Goal: Information Seeking & Learning: Learn about a topic

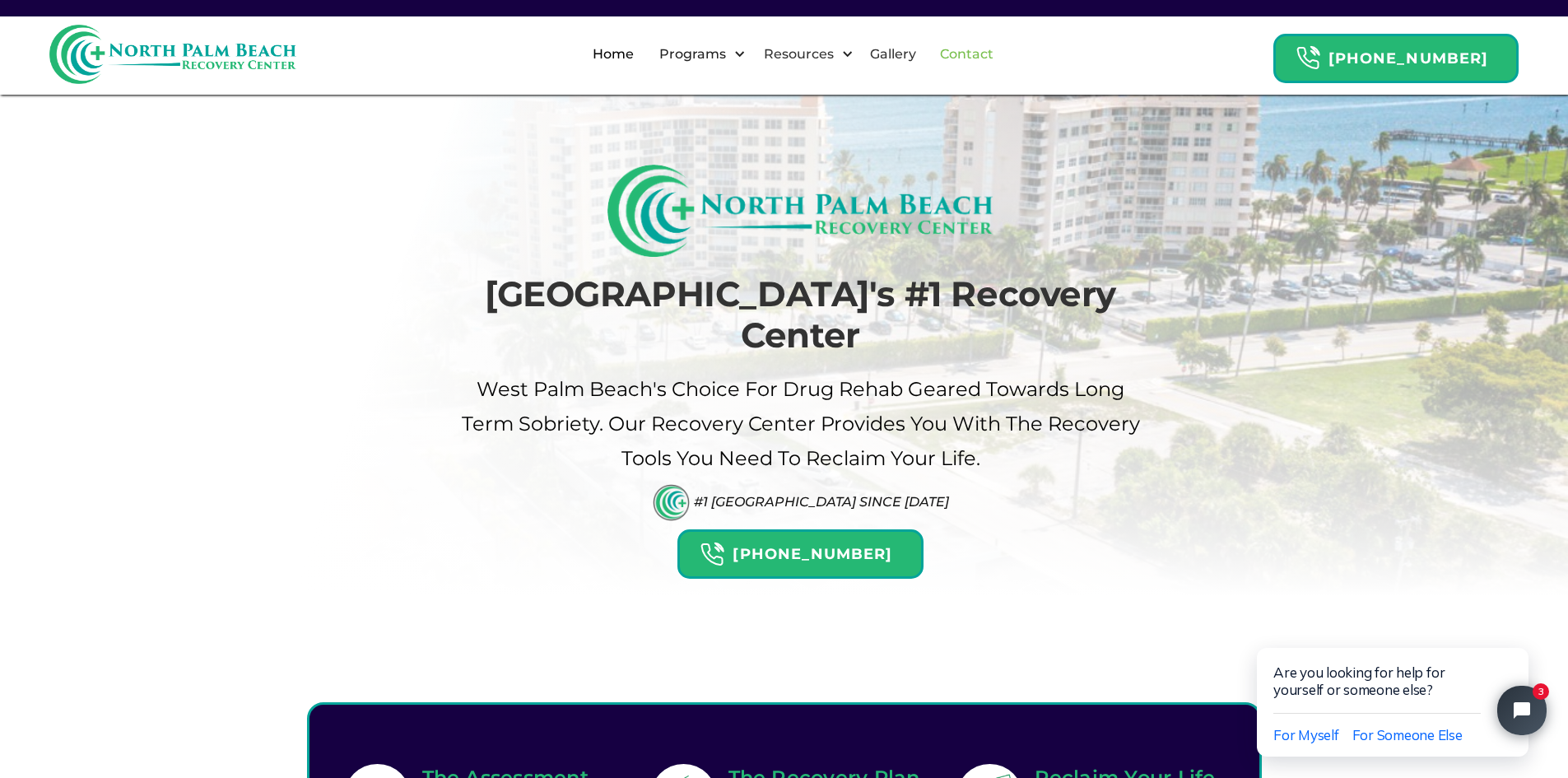
click at [992, 52] on link "Contact" at bounding box center [967, 54] width 74 height 53
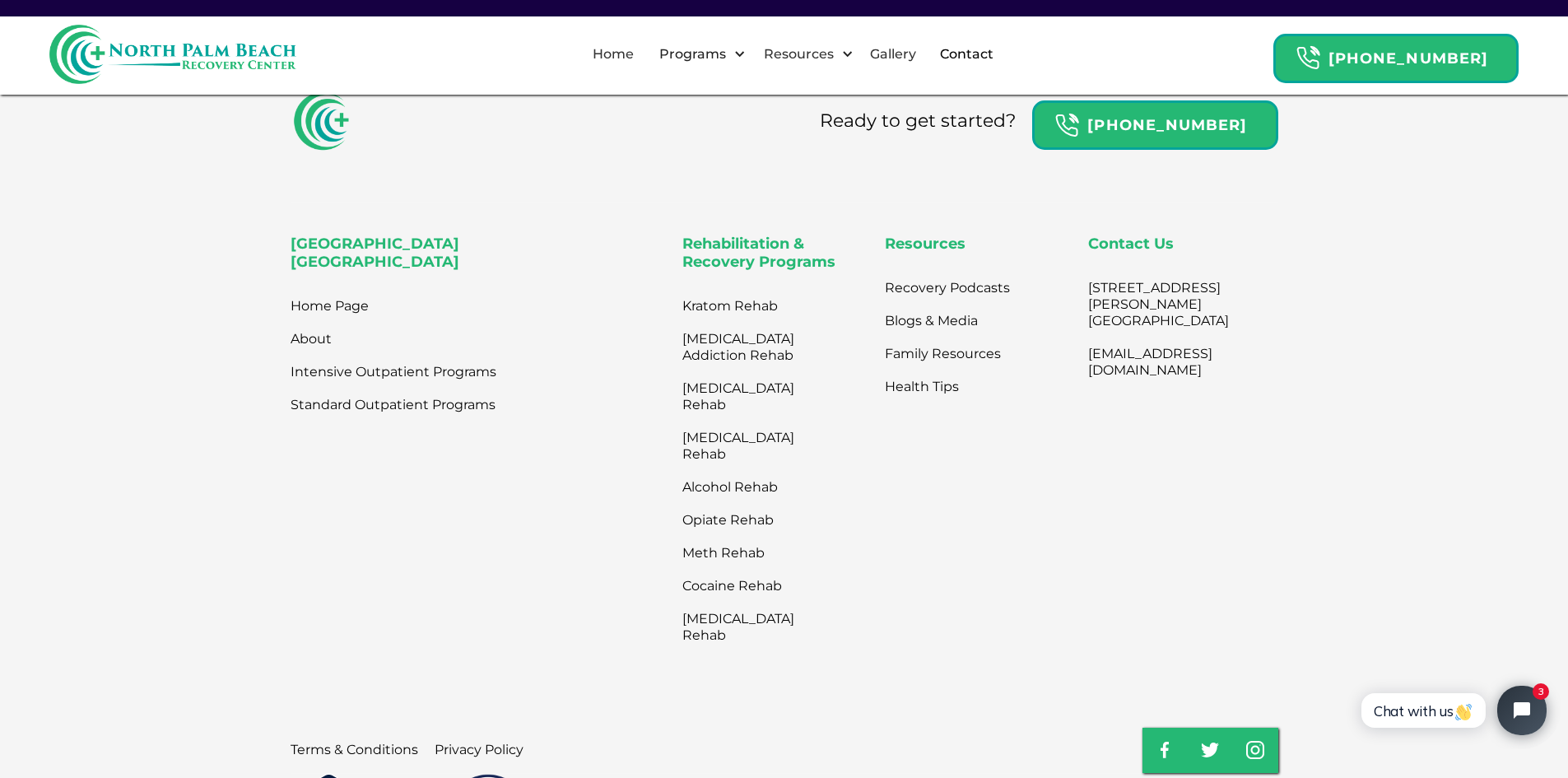
scroll to position [926, 0]
click at [358, 383] on link "Intensive Outpatient Programs" at bounding box center [393, 371] width 206 height 33
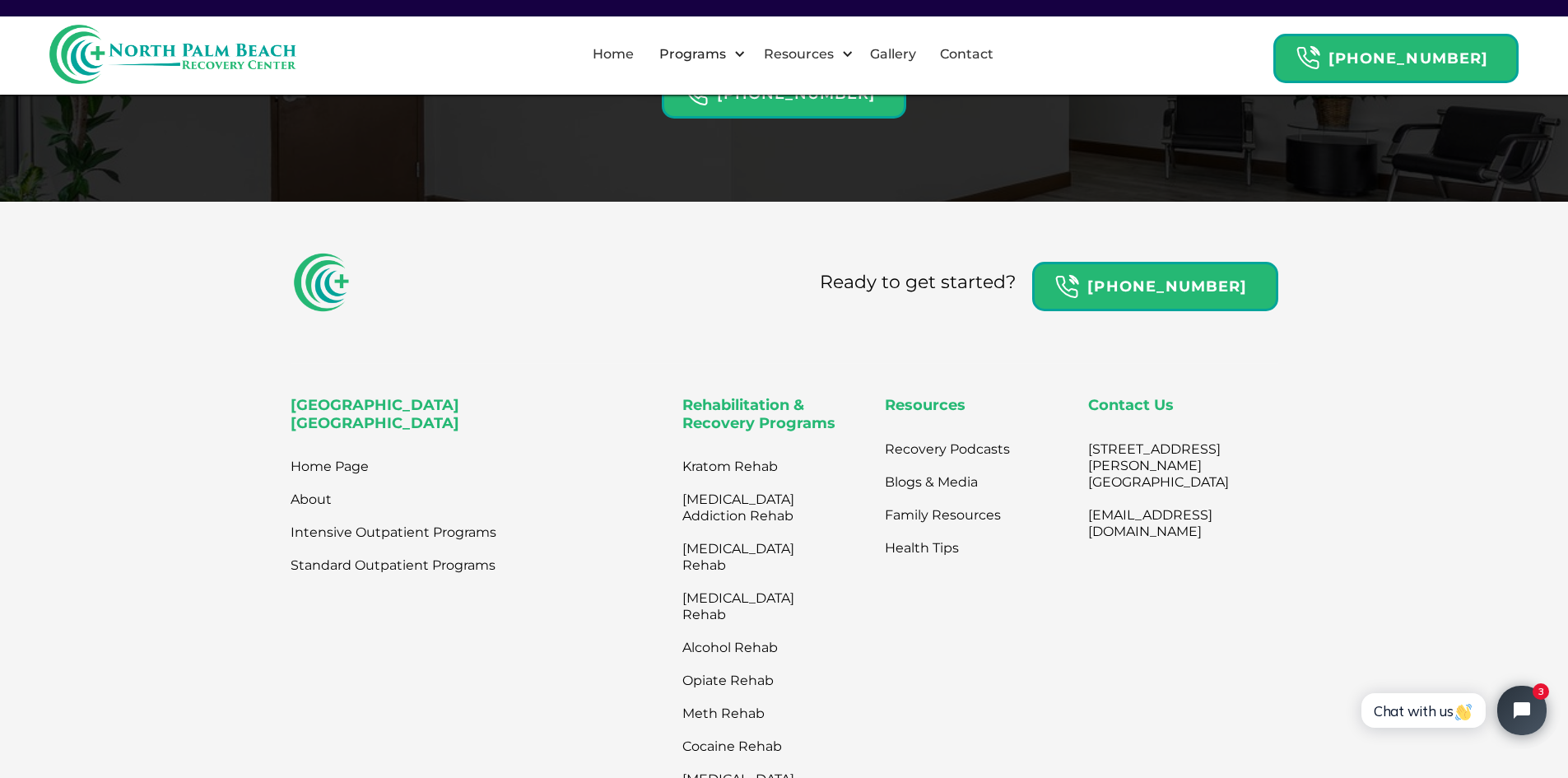
scroll to position [4362, 0]
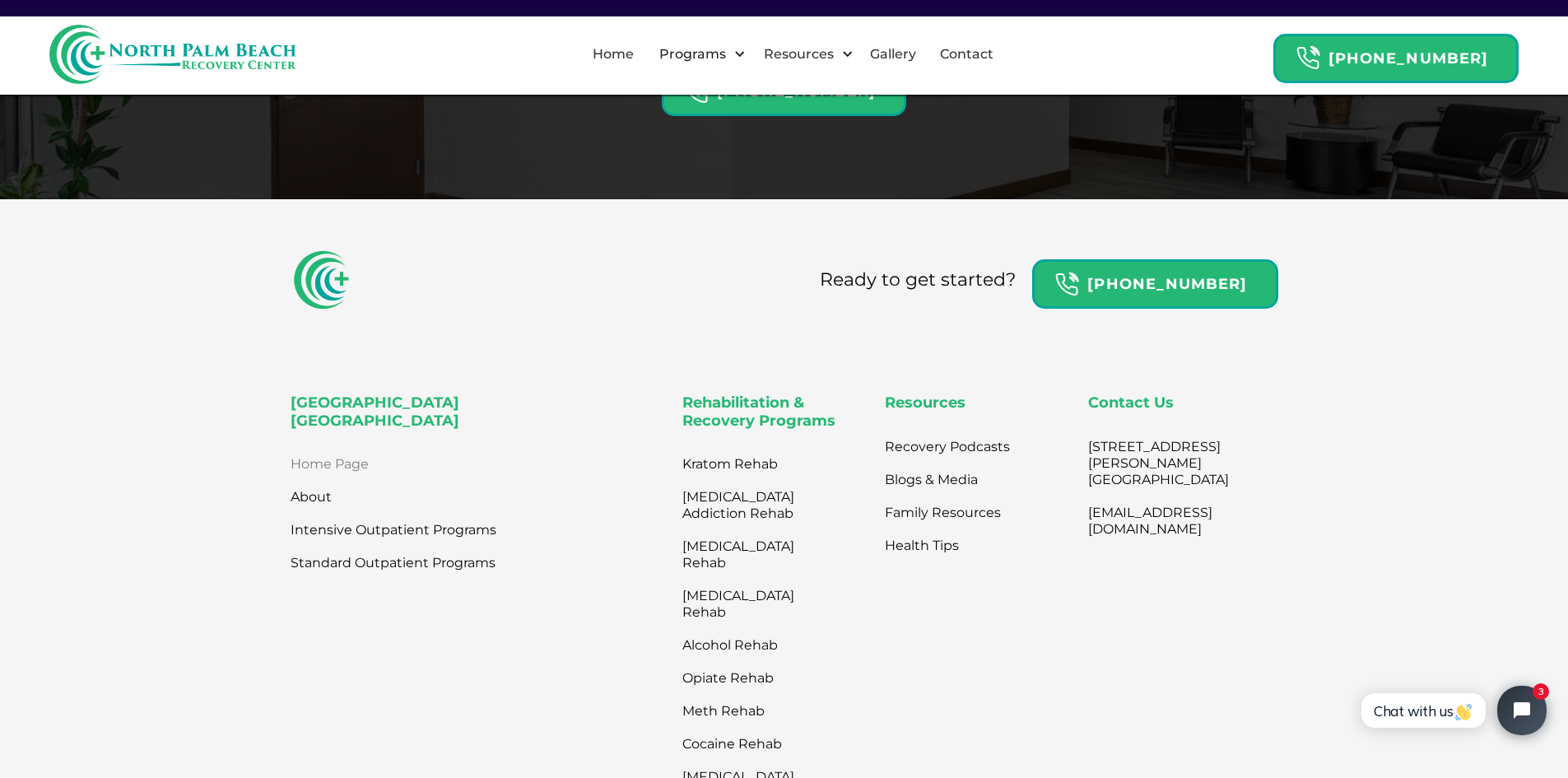
click at [323, 481] on link "Home Page" at bounding box center [329, 463] width 78 height 33
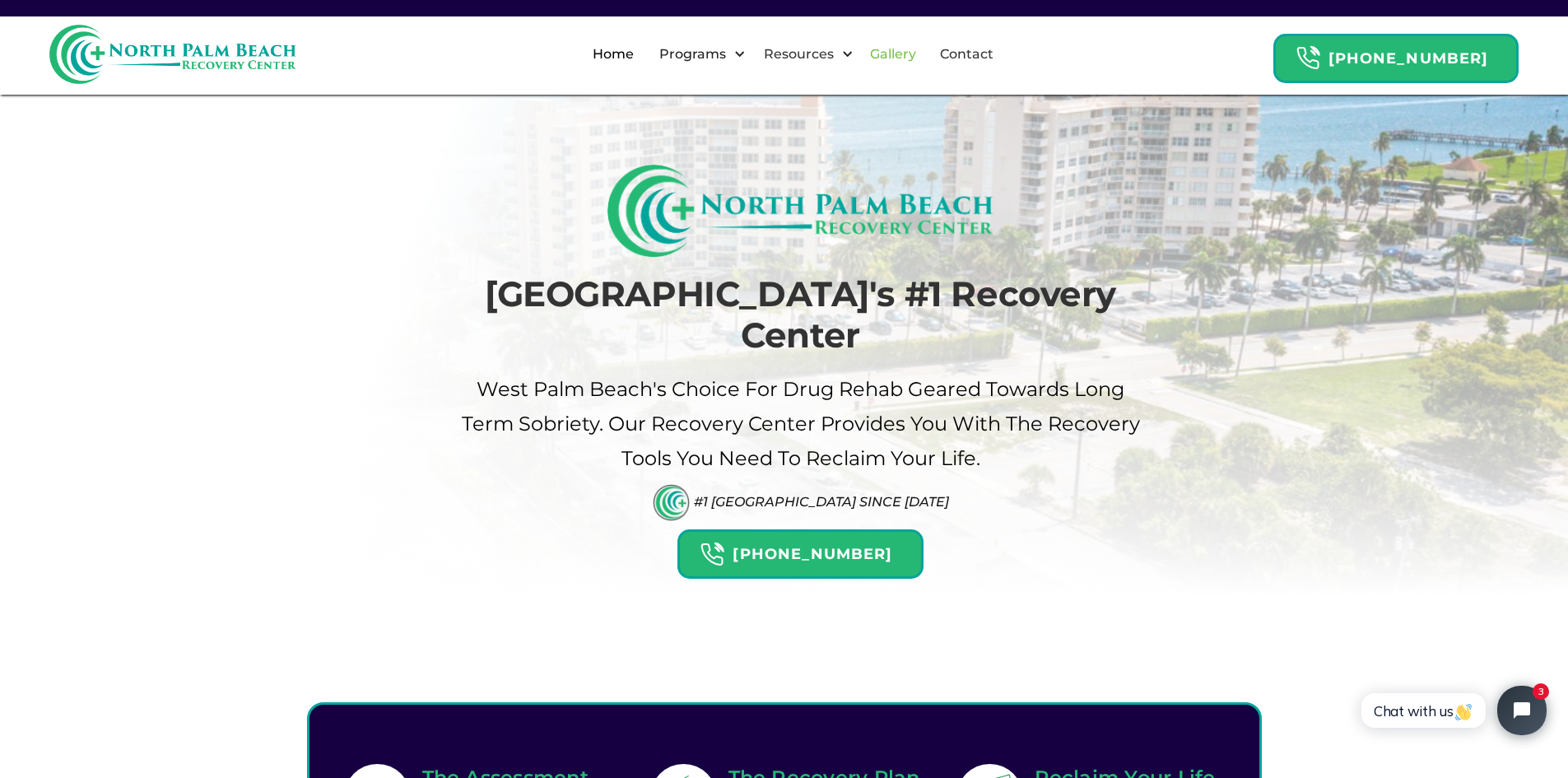
click at [907, 50] on link "Gallery" at bounding box center [893, 54] width 66 height 53
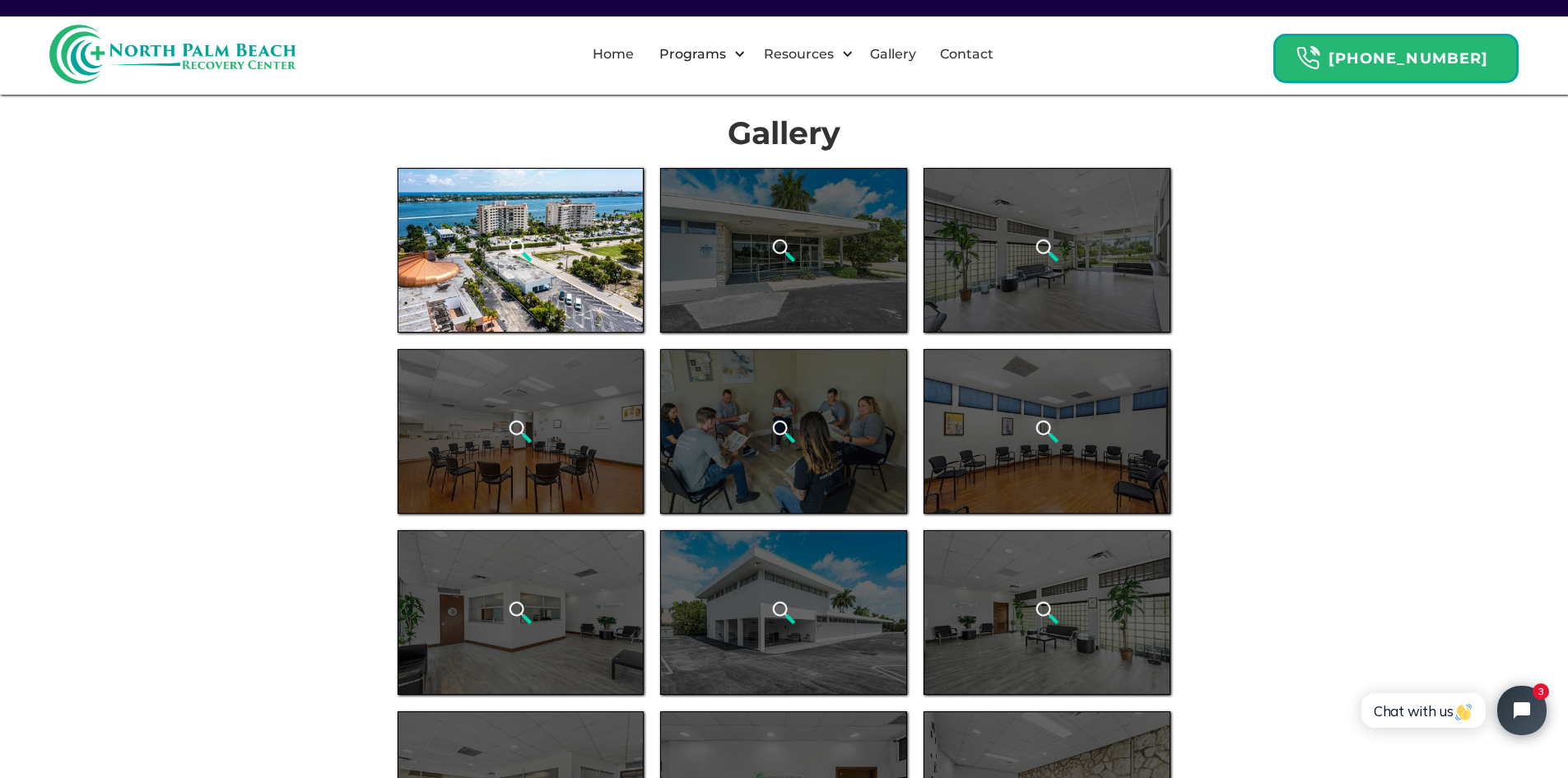
click at [526, 261] on img "open lightbox" at bounding box center [520, 250] width 25 height 25
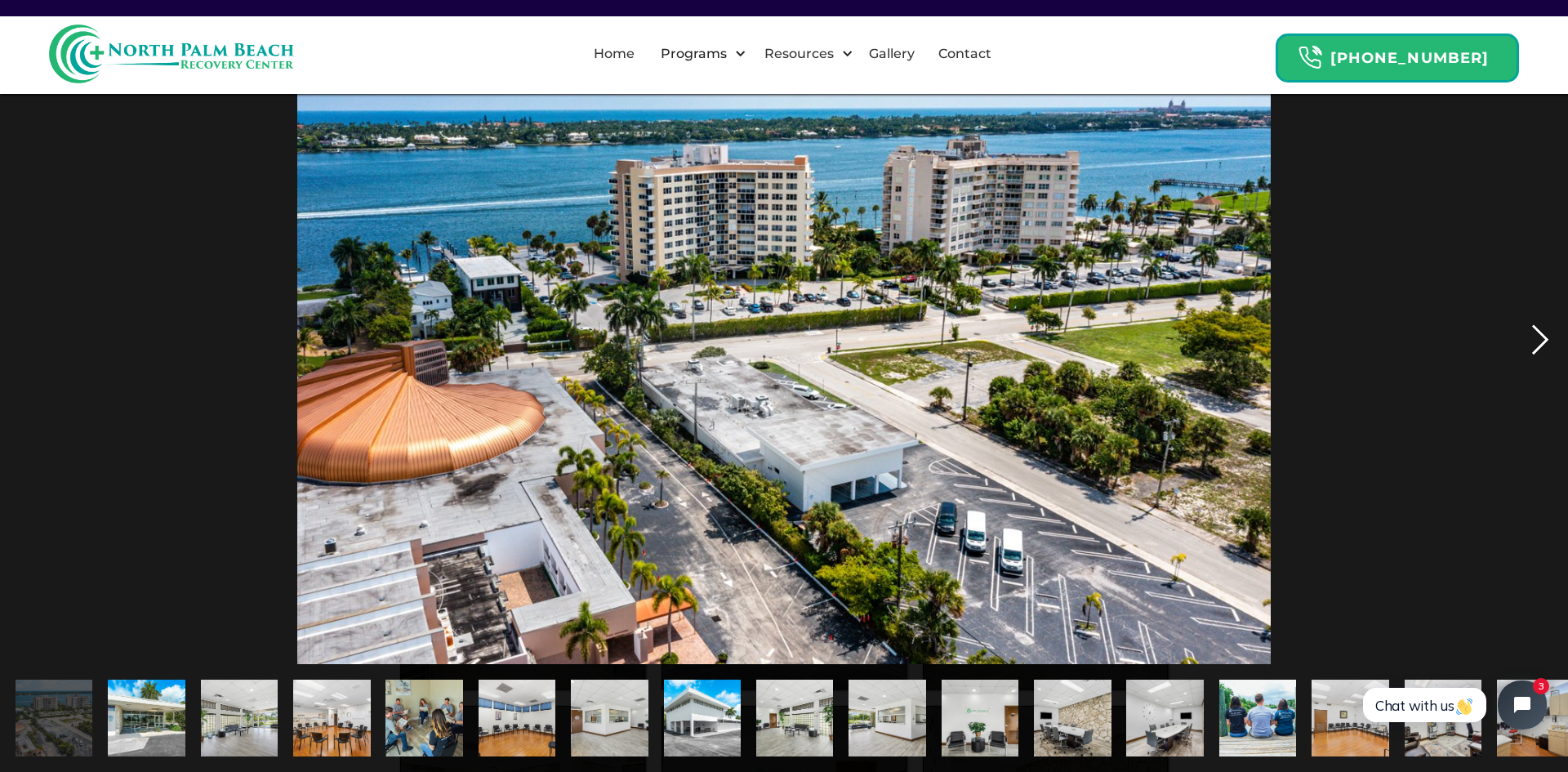
click at [1545, 334] on div "next image" at bounding box center [1540, 340] width 56 height 648
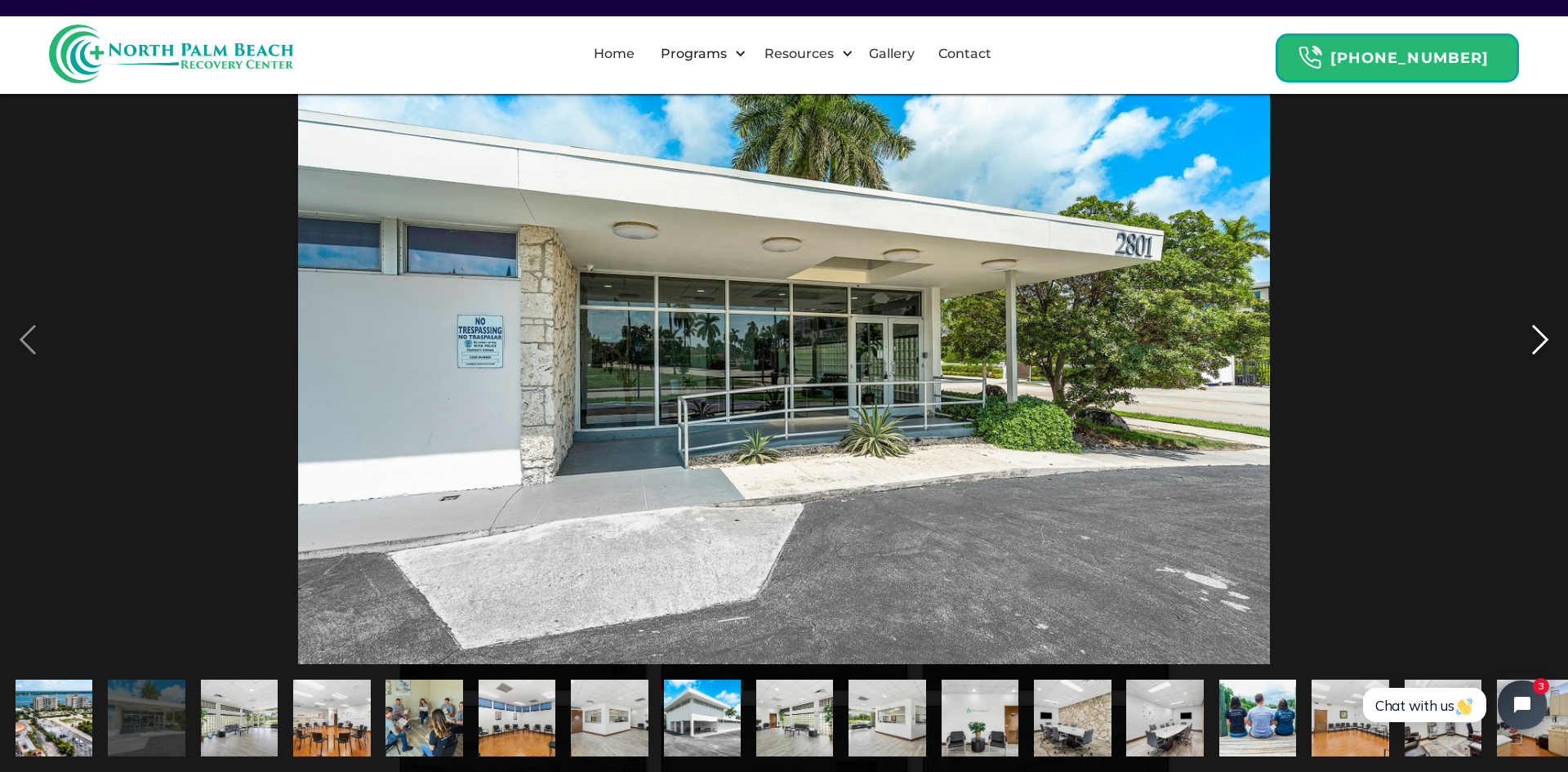
click at [1545, 334] on div "next image" at bounding box center [1540, 340] width 56 height 648
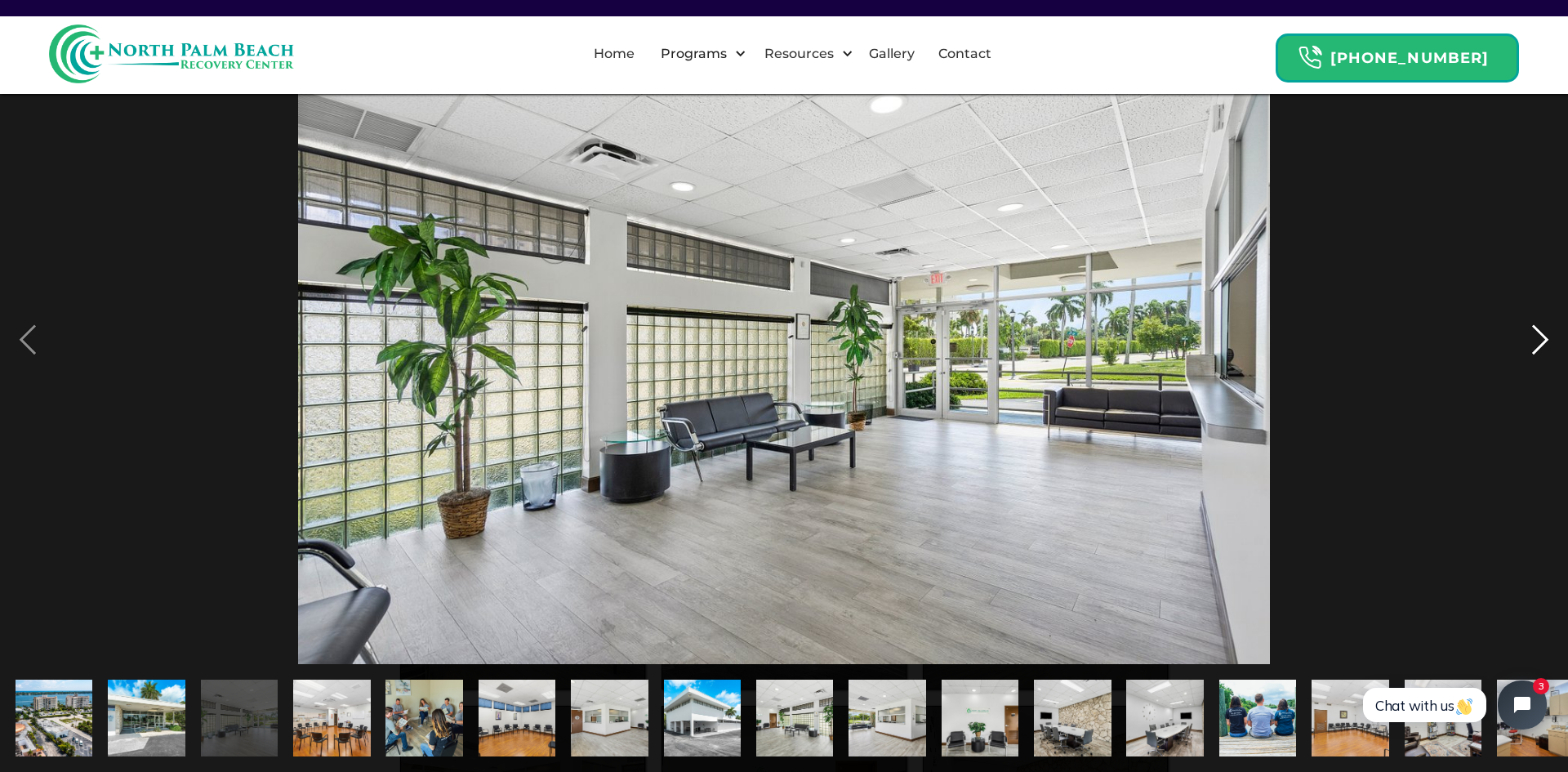
click at [1545, 334] on div "next image" at bounding box center [1540, 340] width 56 height 648
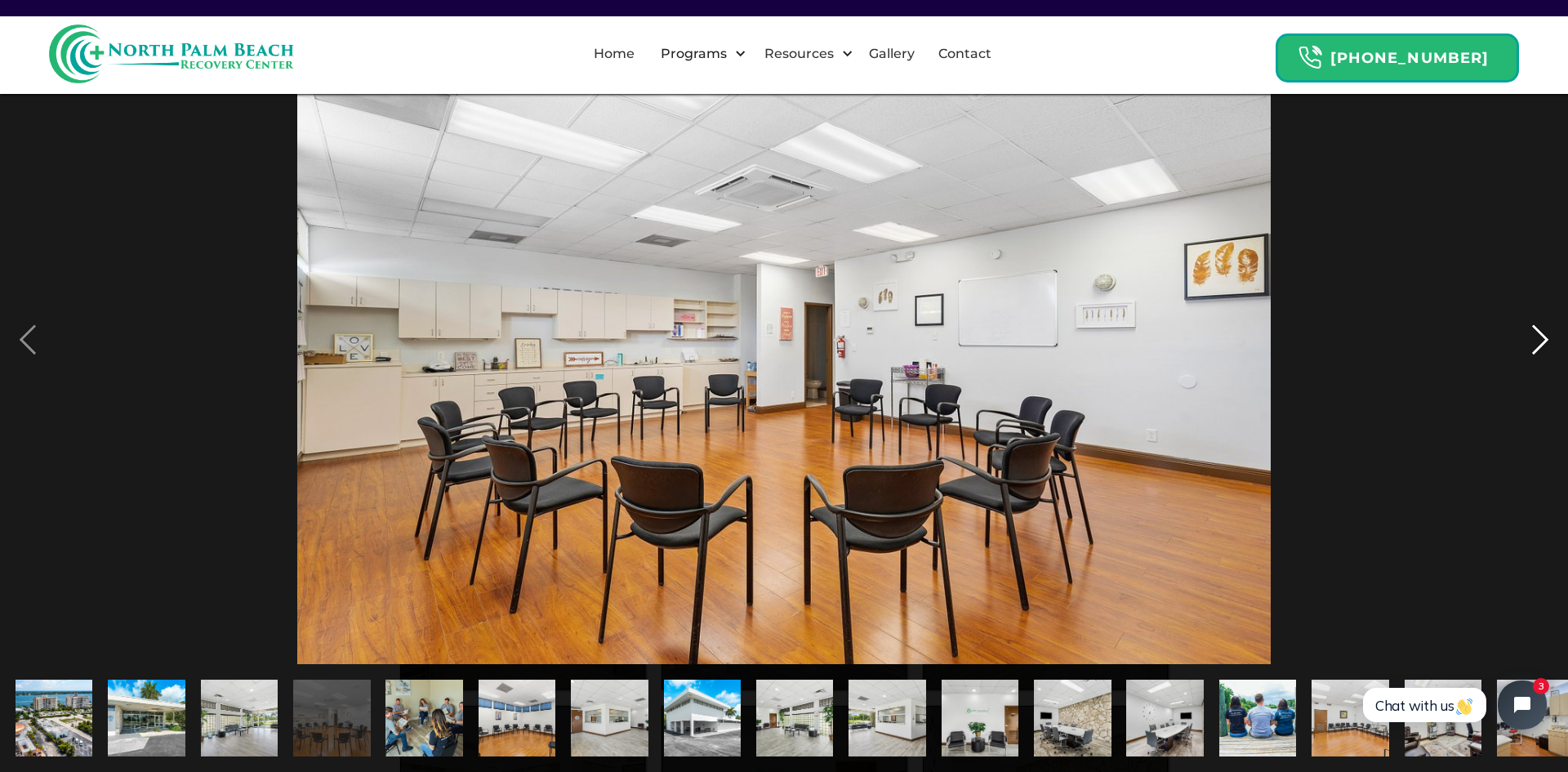
click at [1545, 334] on div "next image" at bounding box center [1540, 340] width 56 height 648
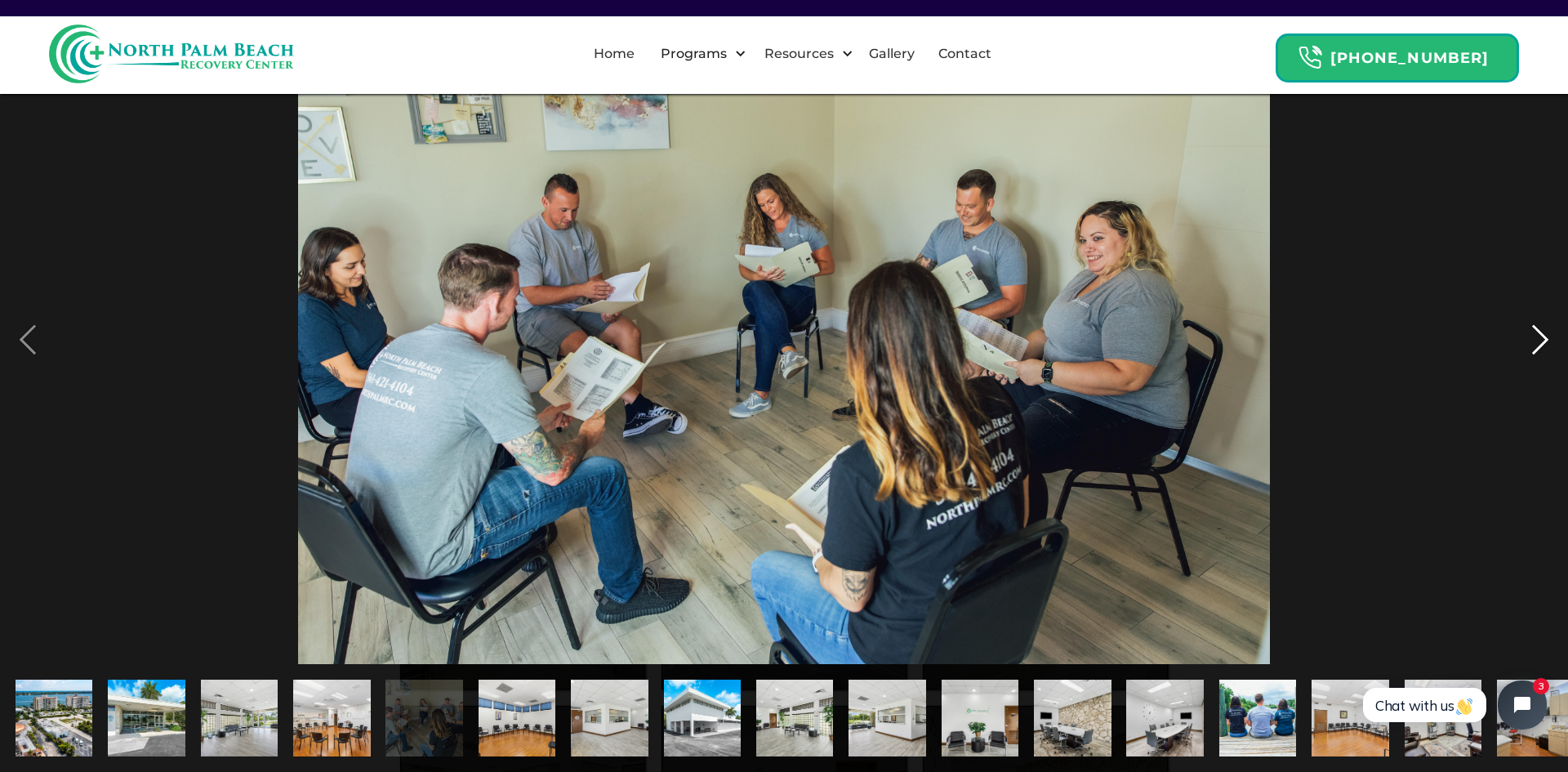
click at [1545, 334] on div "next image" at bounding box center [1540, 340] width 56 height 648
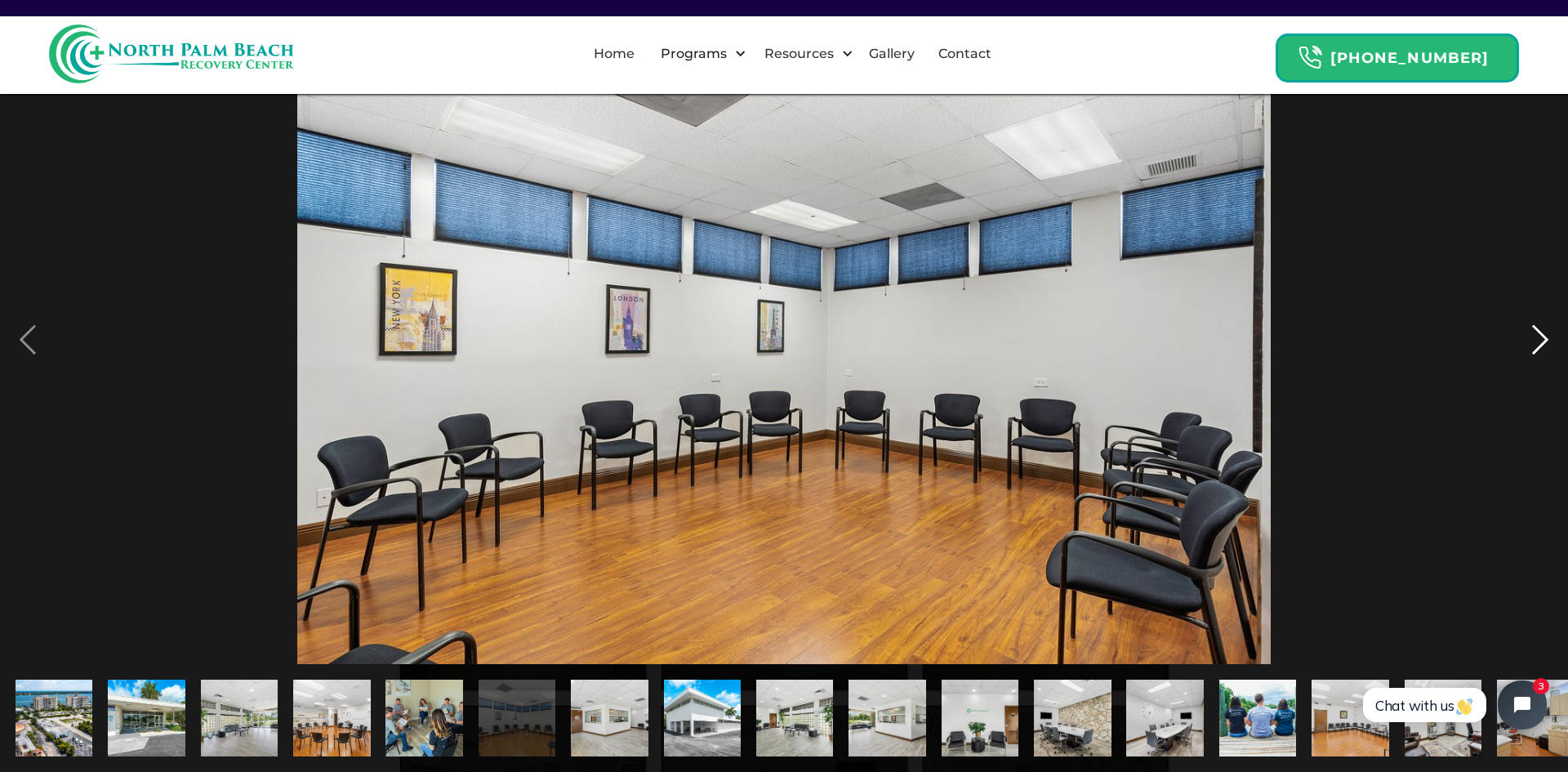
click at [1545, 334] on div "next image" at bounding box center [1540, 340] width 56 height 648
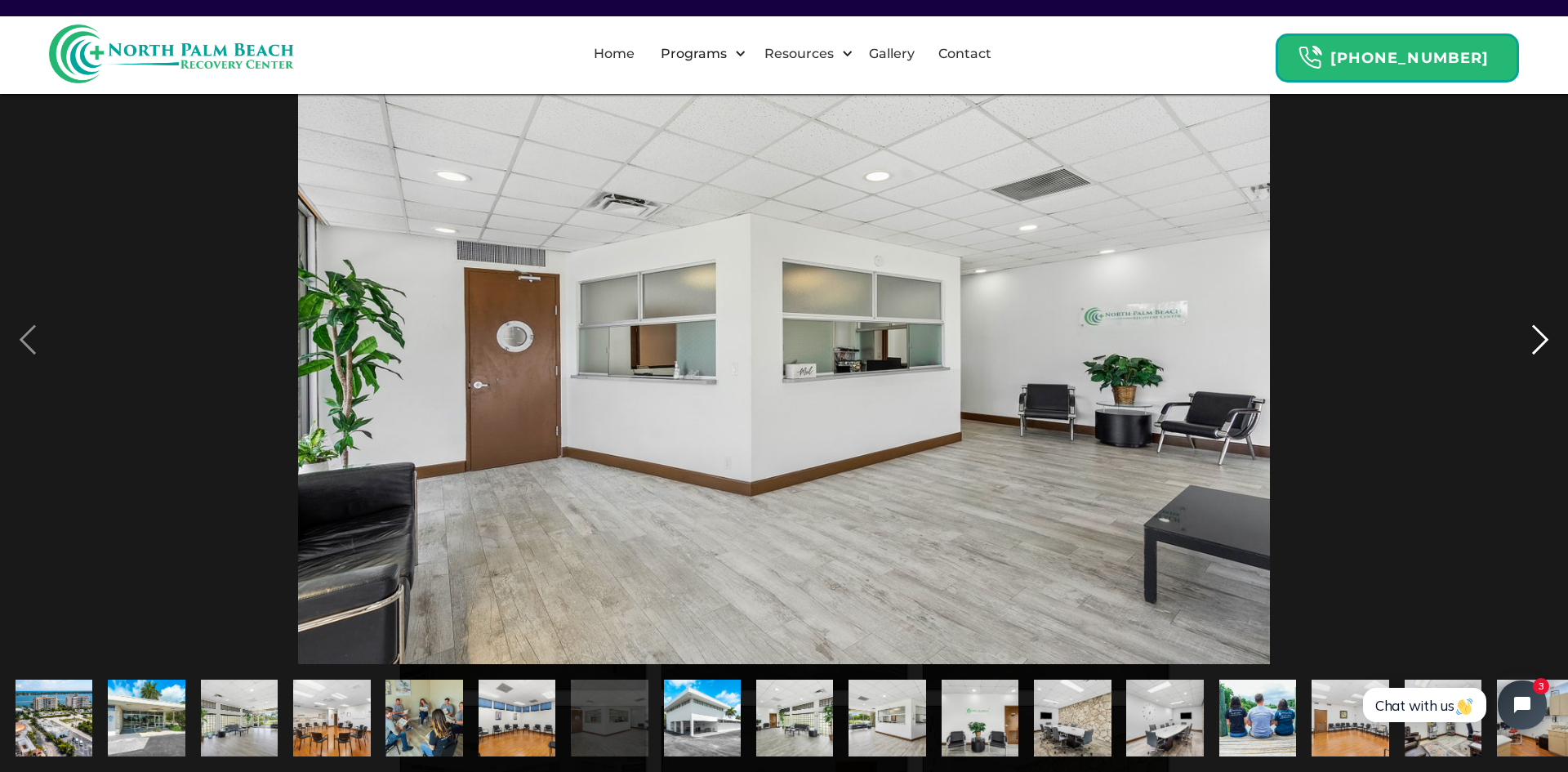
click at [1545, 334] on div "next image" at bounding box center [1540, 340] width 56 height 648
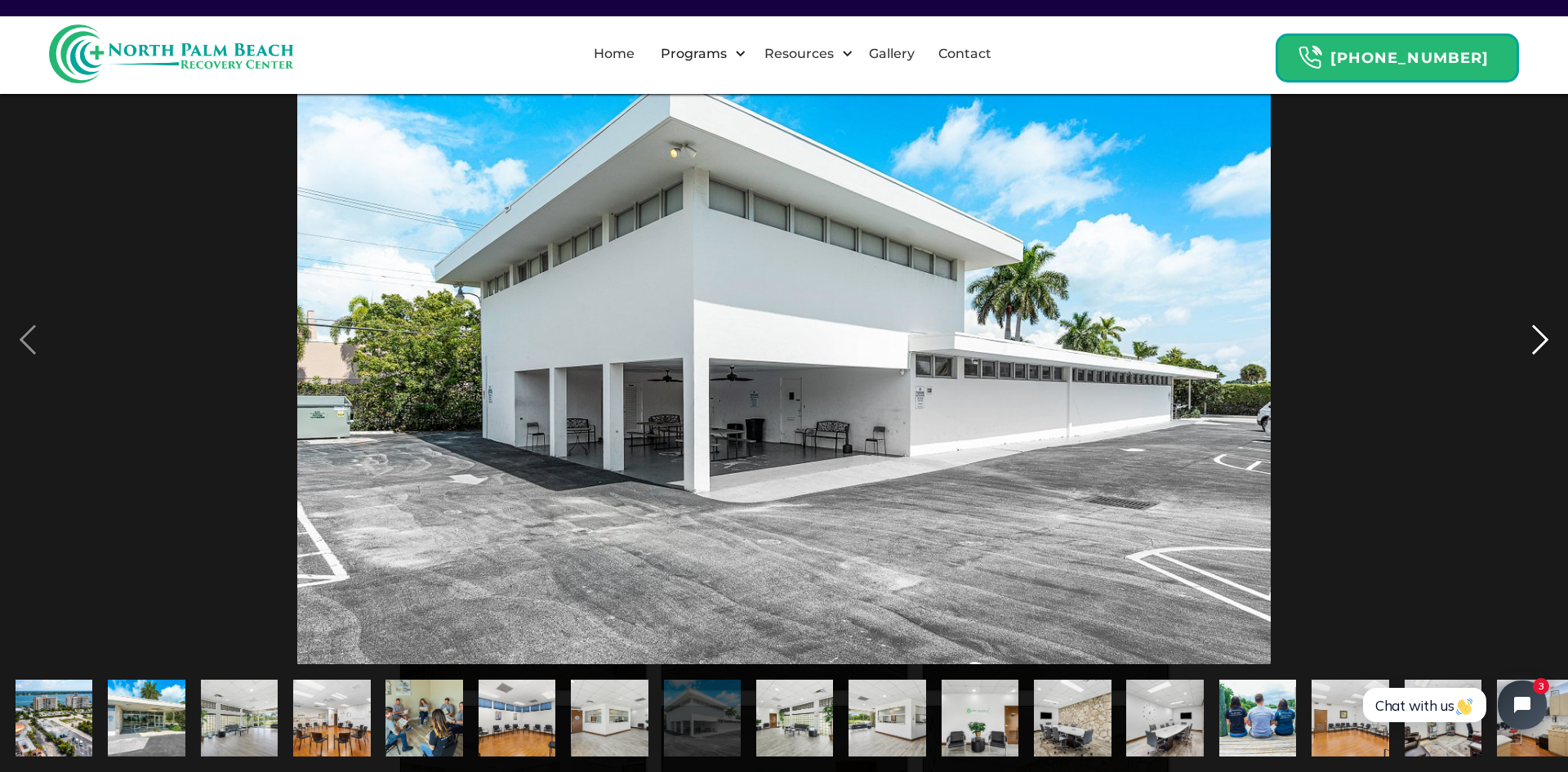
click at [1545, 334] on div "next image" at bounding box center [1540, 340] width 56 height 648
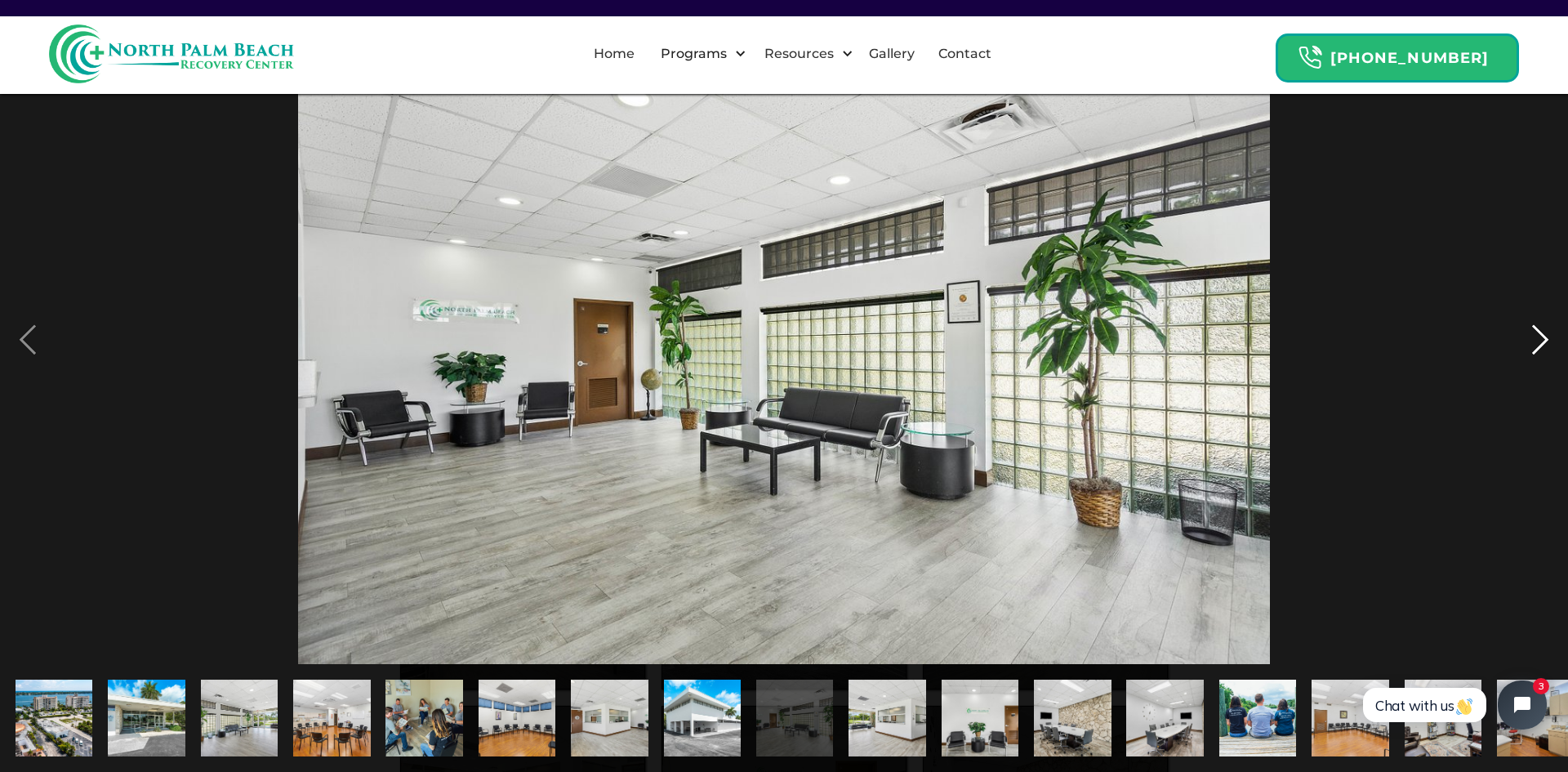
click at [1545, 334] on div "next image" at bounding box center [1540, 340] width 56 height 648
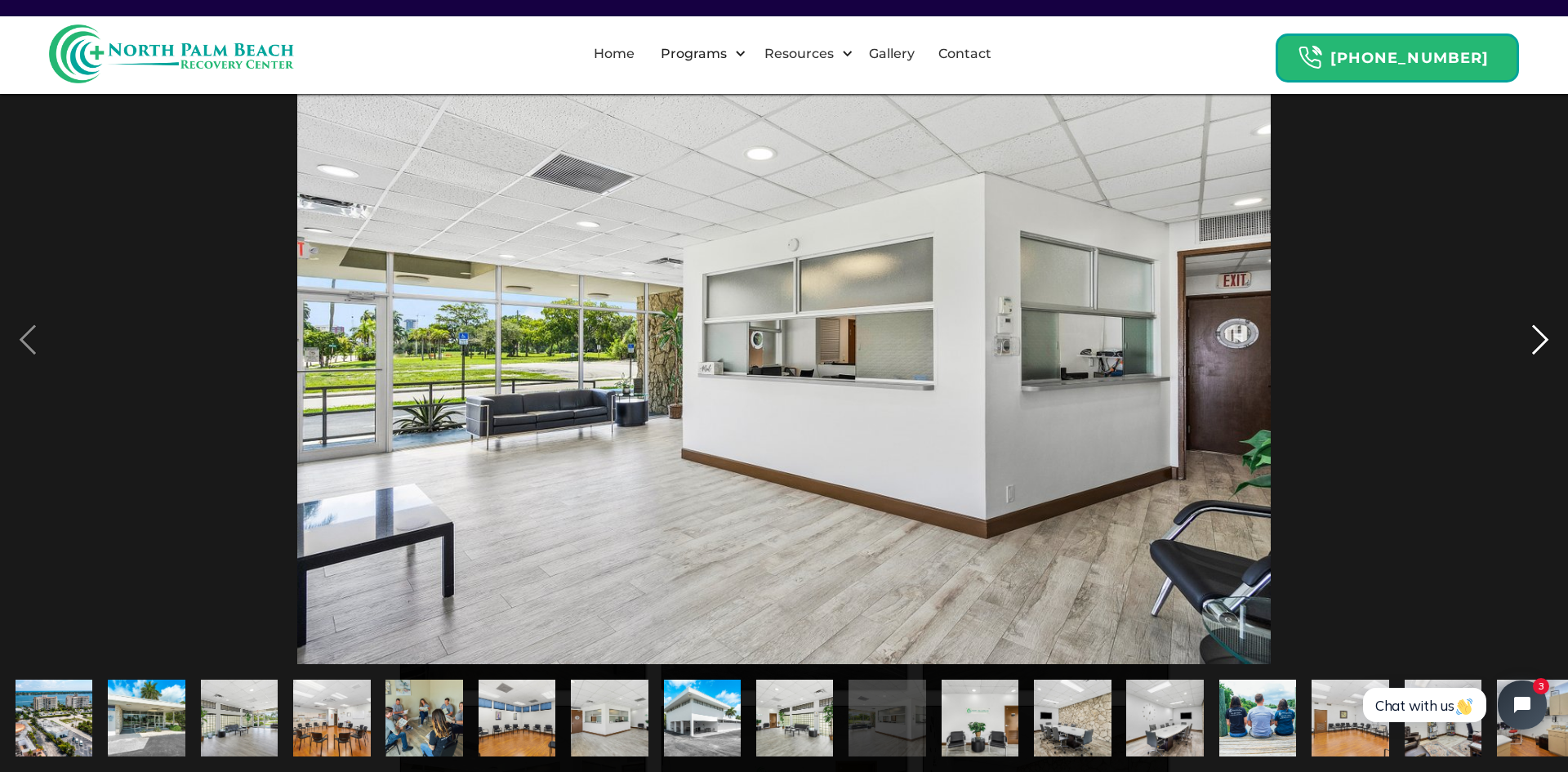
click at [1545, 334] on div "next image" at bounding box center [1540, 340] width 56 height 648
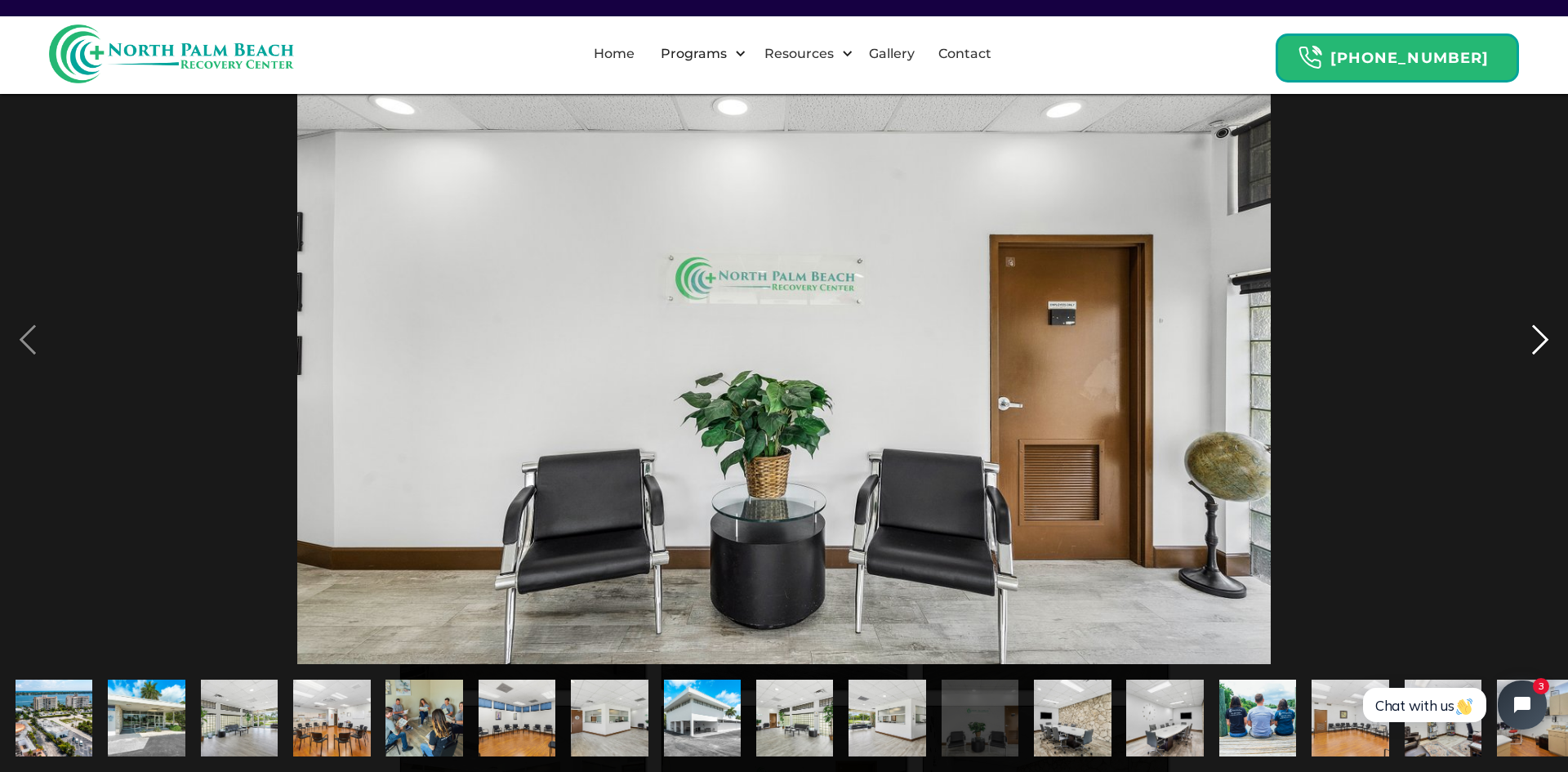
click at [1545, 334] on div "next image" at bounding box center [1540, 340] width 56 height 648
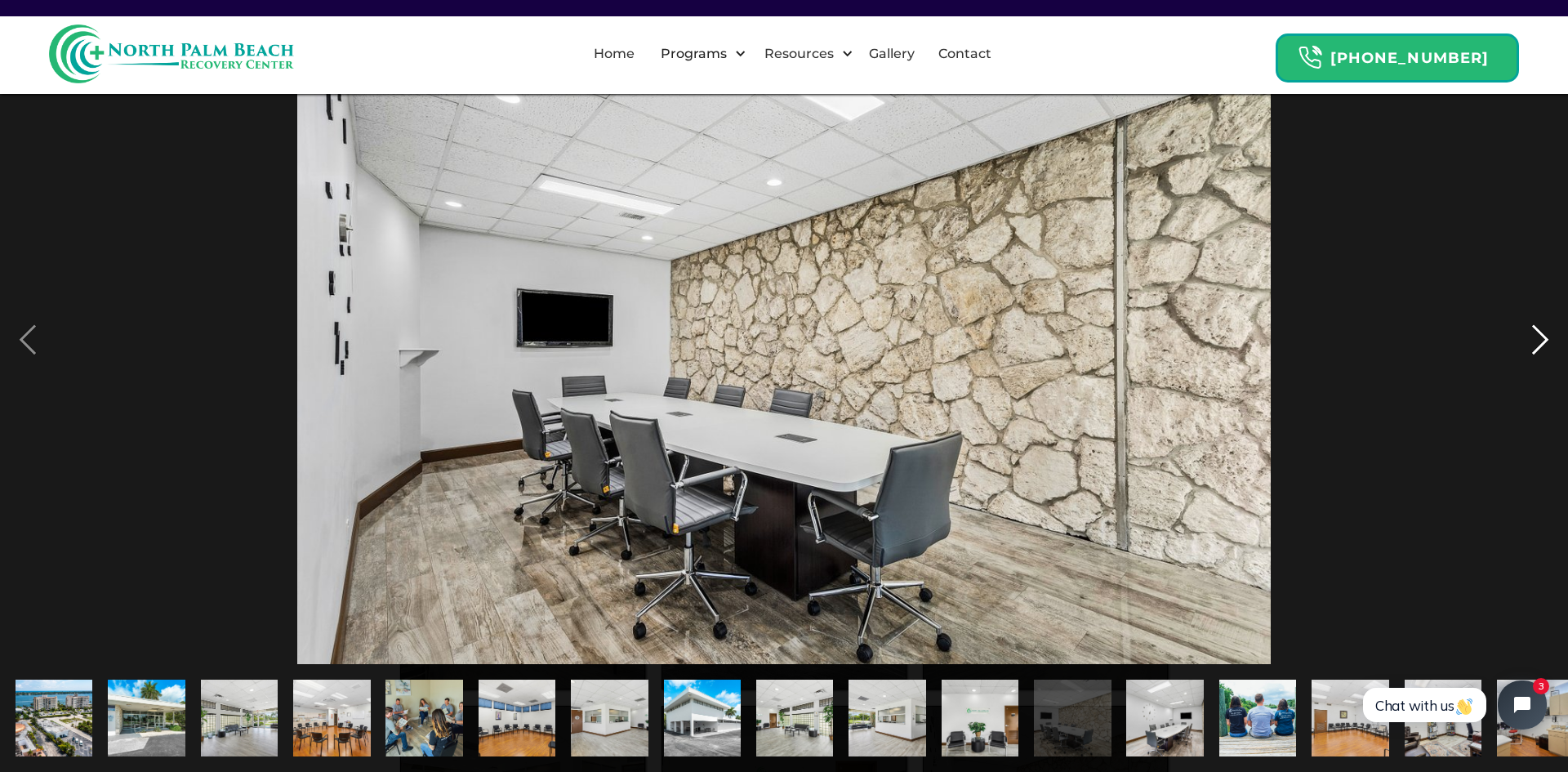
click at [1539, 338] on div "next image" at bounding box center [1540, 340] width 56 height 648
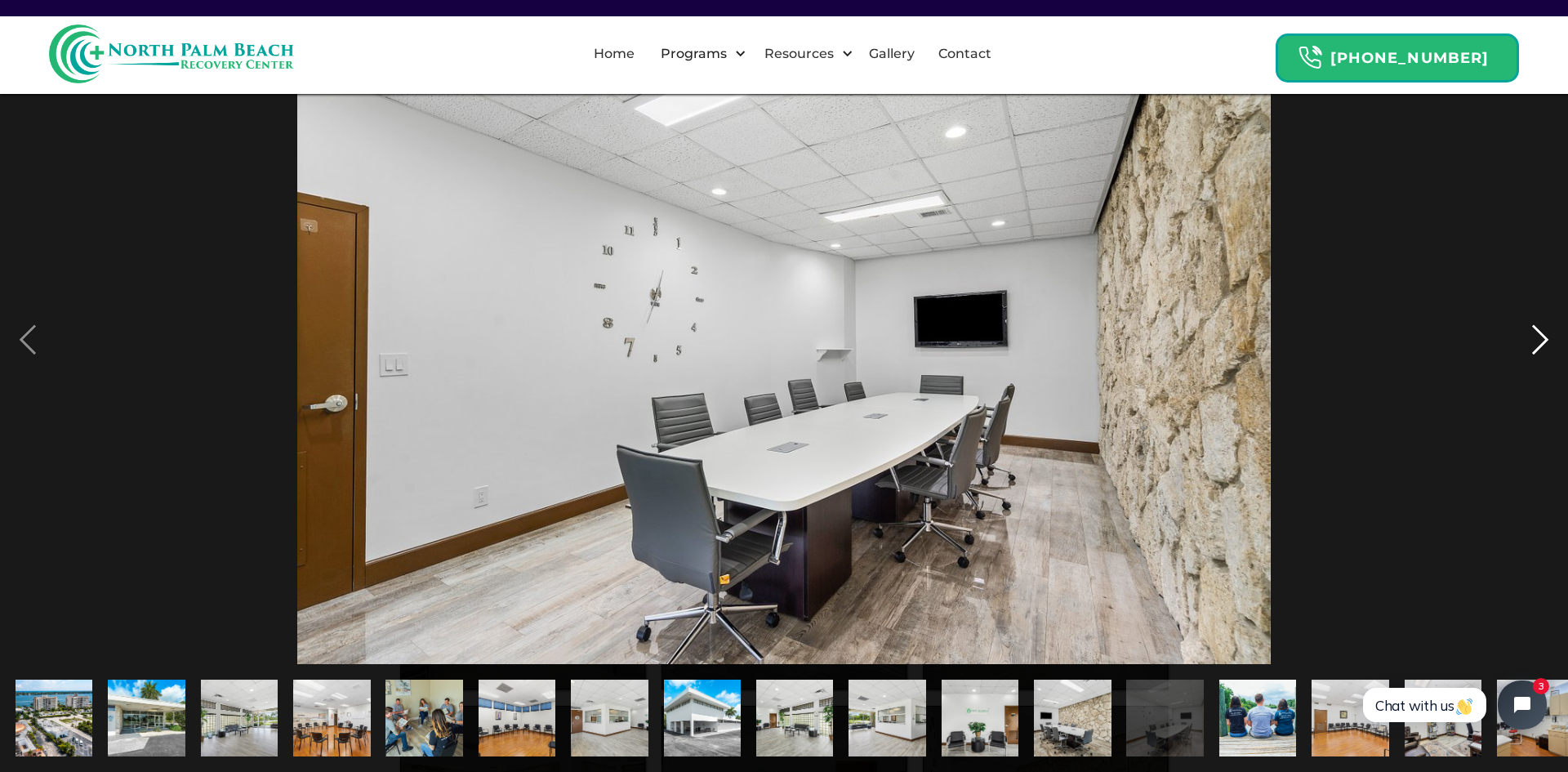
click at [1539, 338] on div "next image" at bounding box center [1540, 340] width 56 height 648
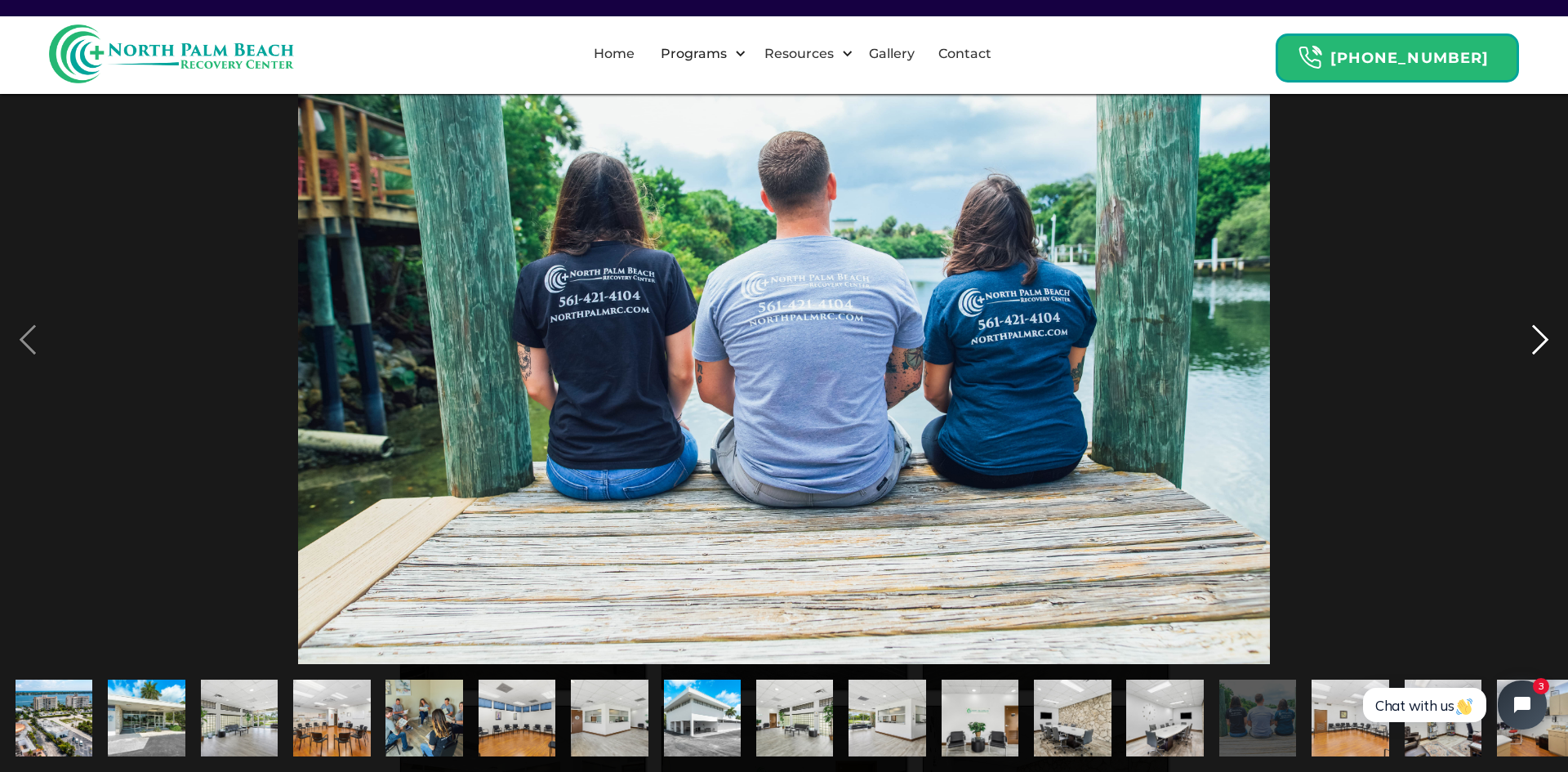
click at [1539, 338] on div "next image" at bounding box center [1540, 340] width 56 height 648
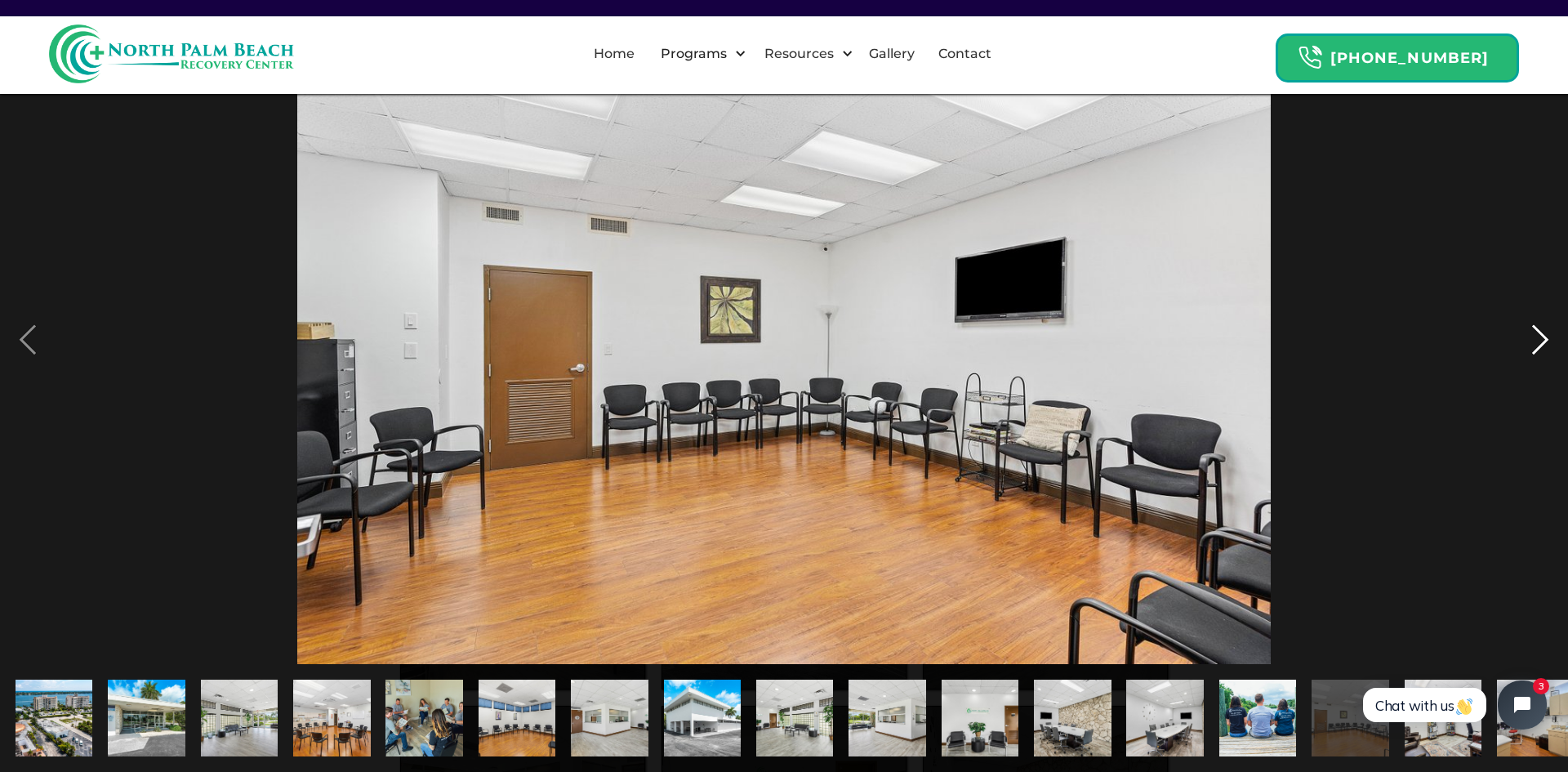
click at [1539, 338] on div "next image" at bounding box center [1540, 340] width 56 height 648
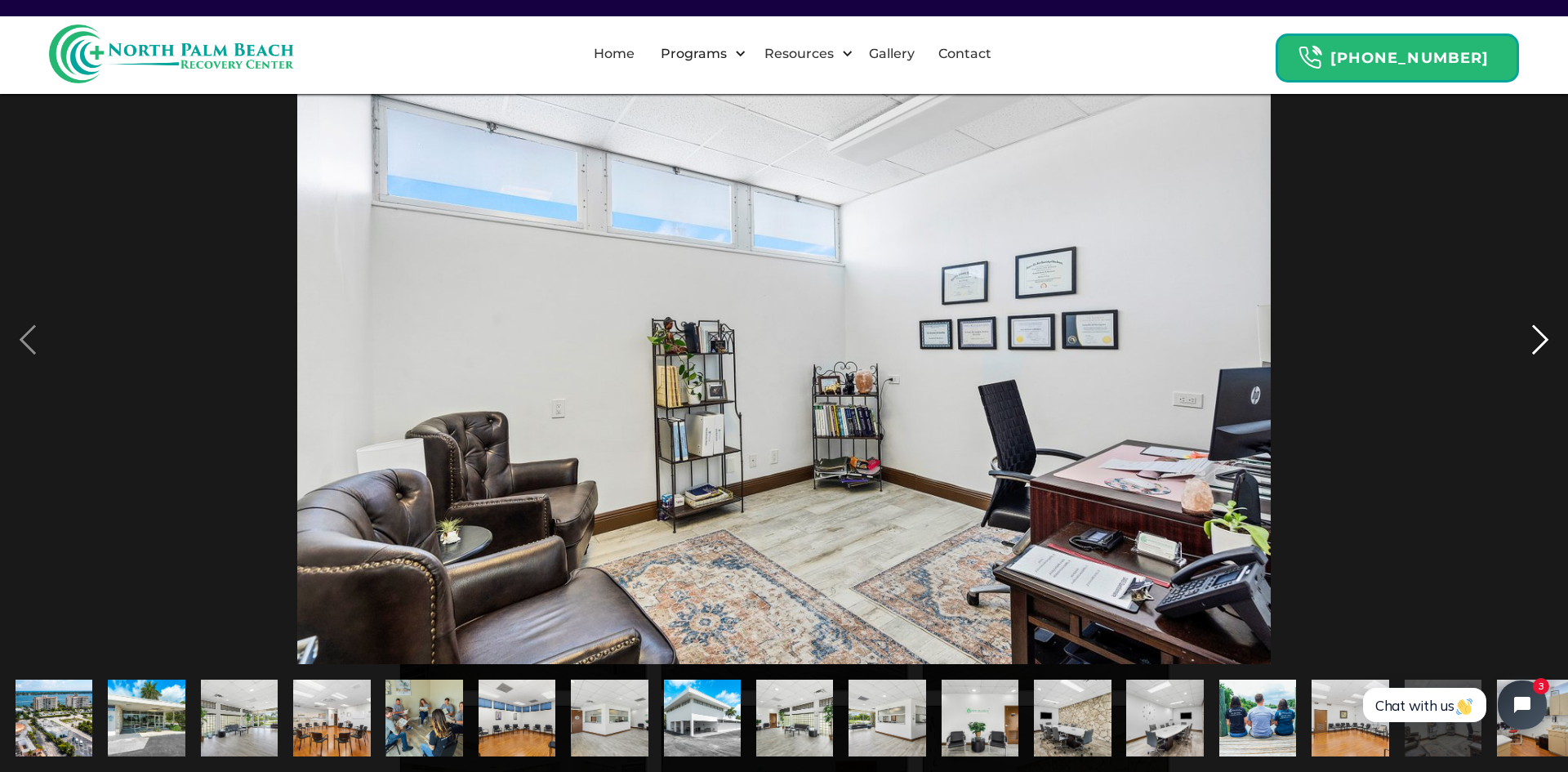
click at [1539, 338] on div "next image" at bounding box center [1540, 340] width 56 height 648
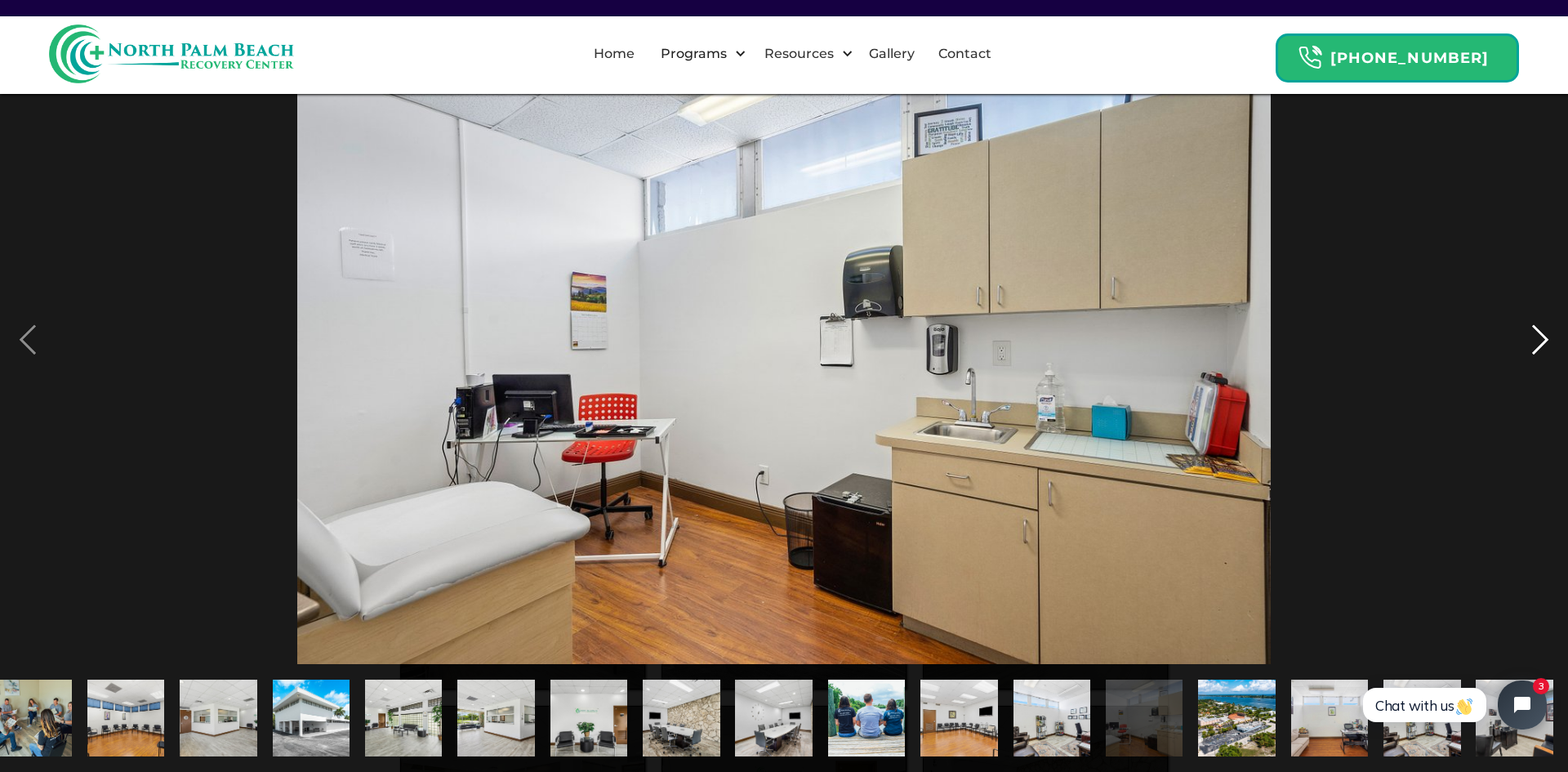
scroll to position [0, 392]
click at [1539, 338] on div "next image" at bounding box center [1540, 340] width 56 height 648
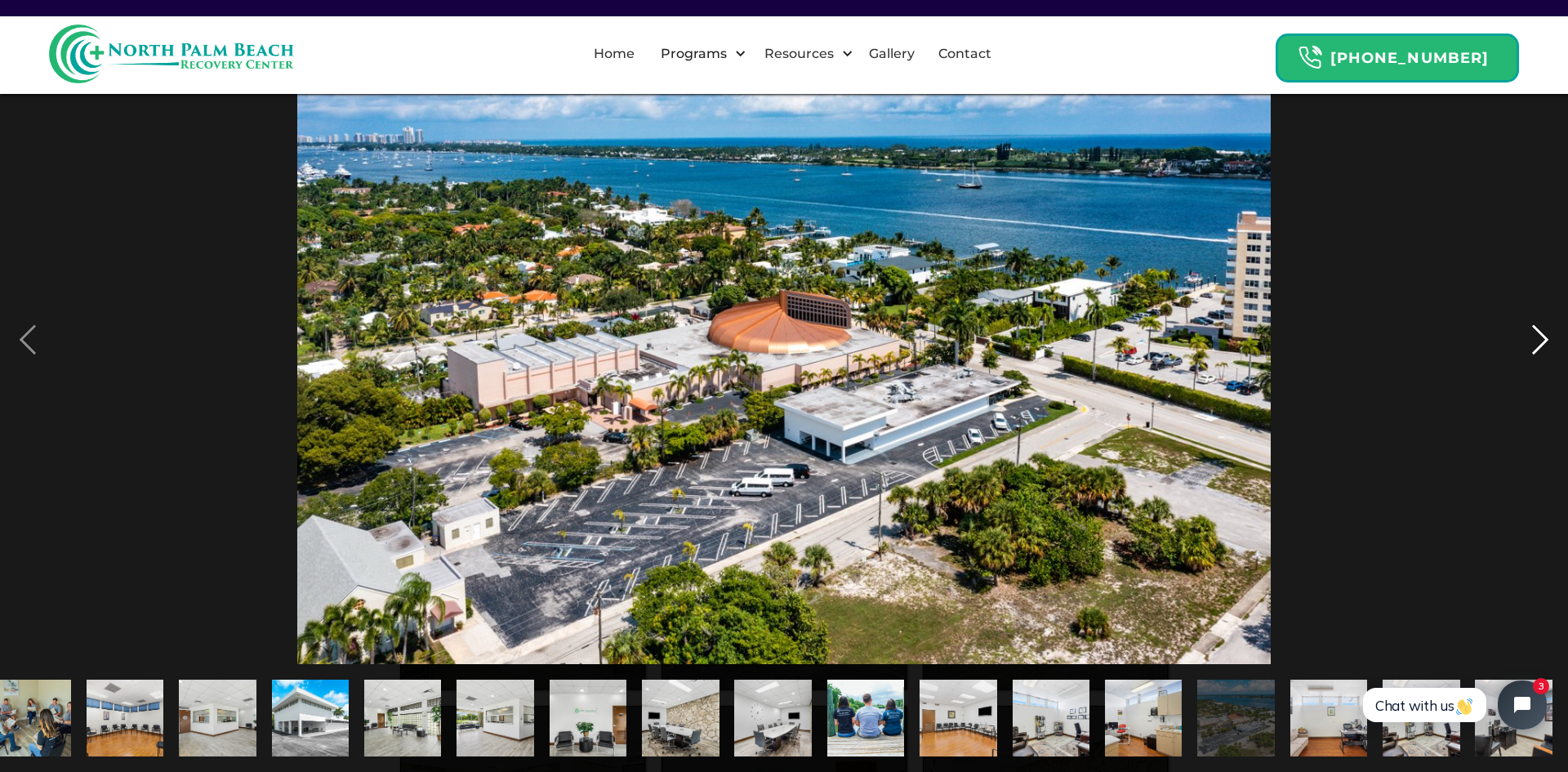
click at [1539, 338] on div "next image" at bounding box center [1540, 340] width 56 height 648
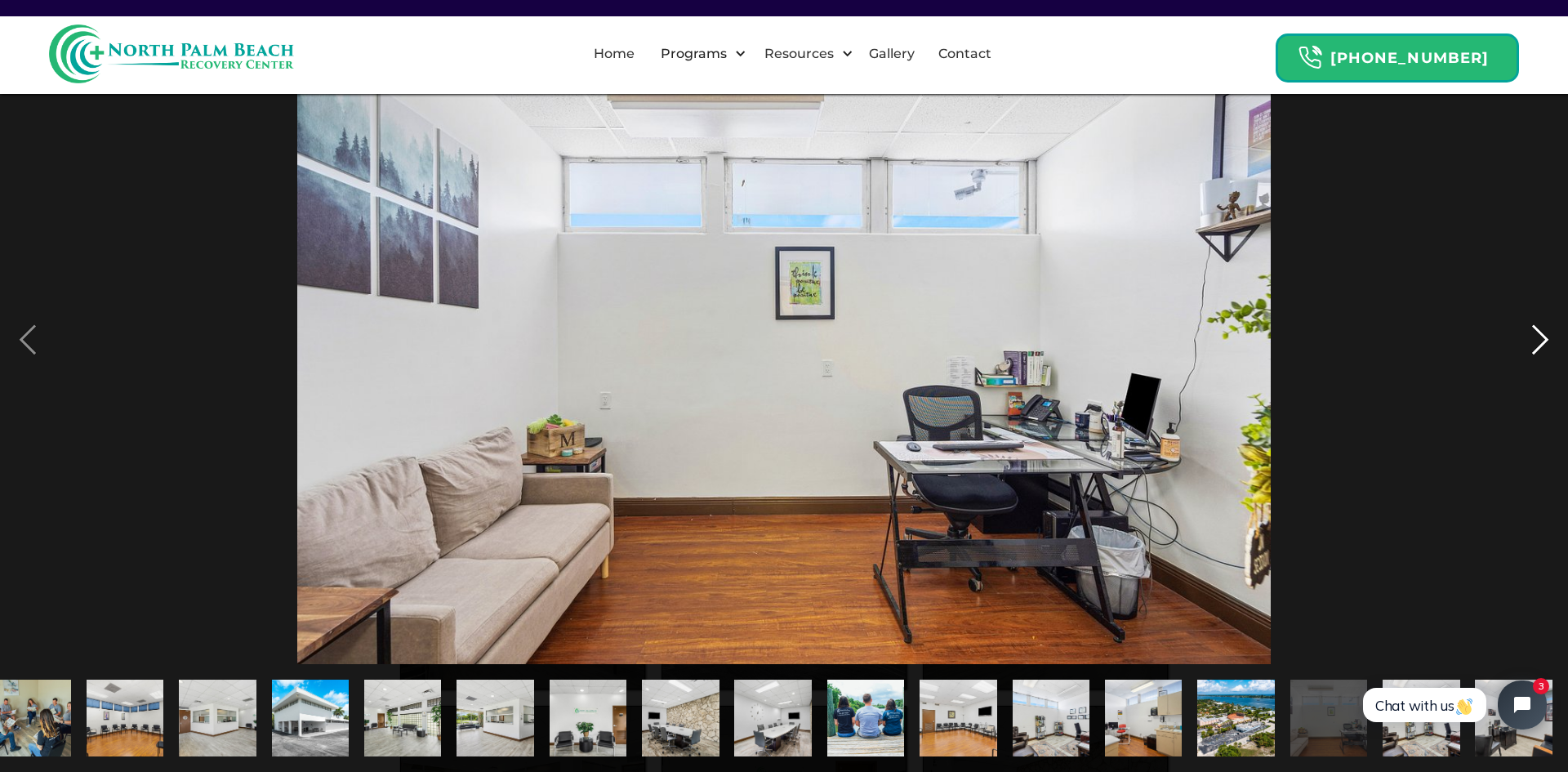
click at [1539, 338] on div "next image" at bounding box center [1540, 340] width 56 height 648
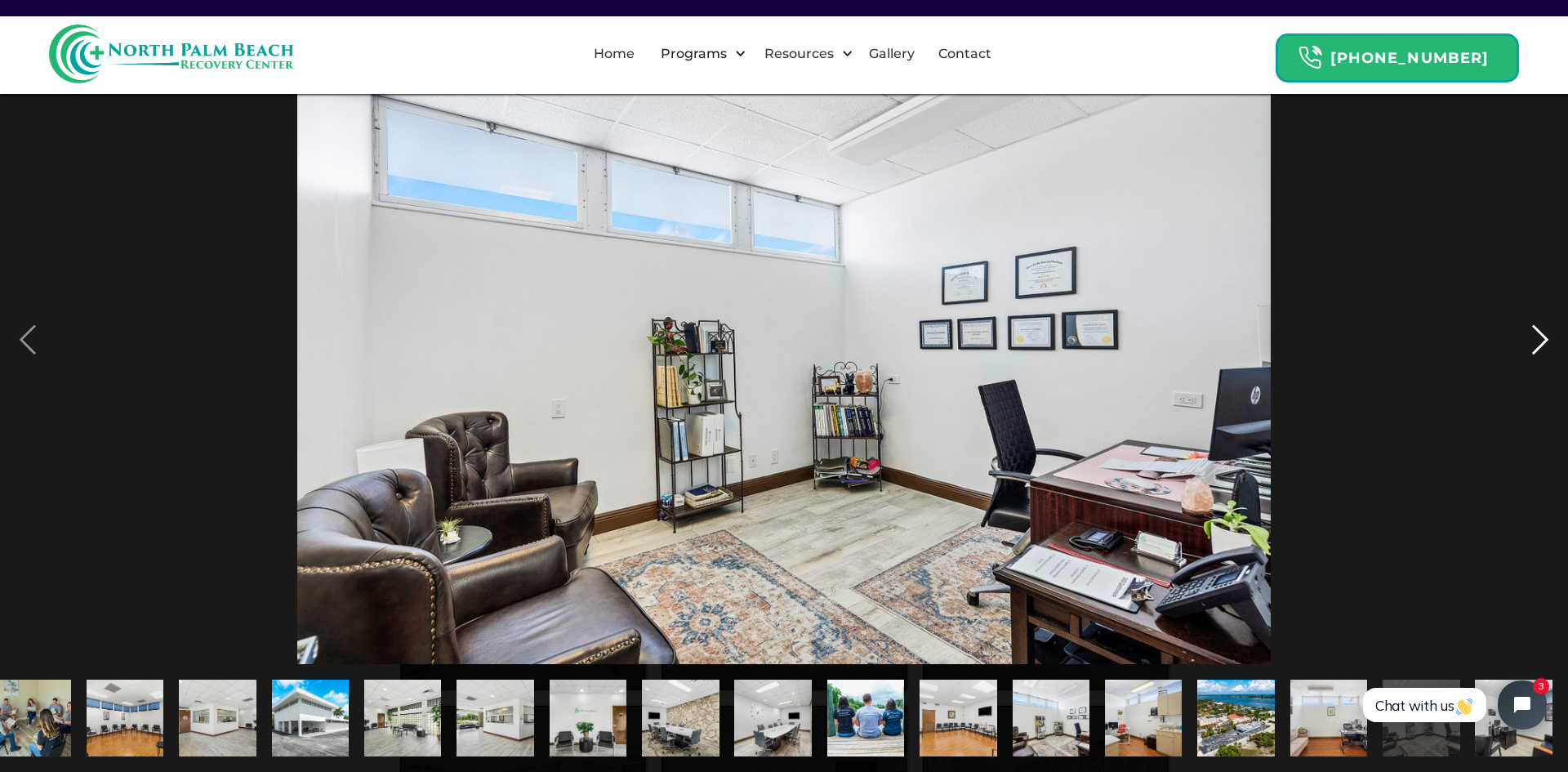
click at [1539, 338] on div "next image" at bounding box center [1540, 340] width 56 height 648
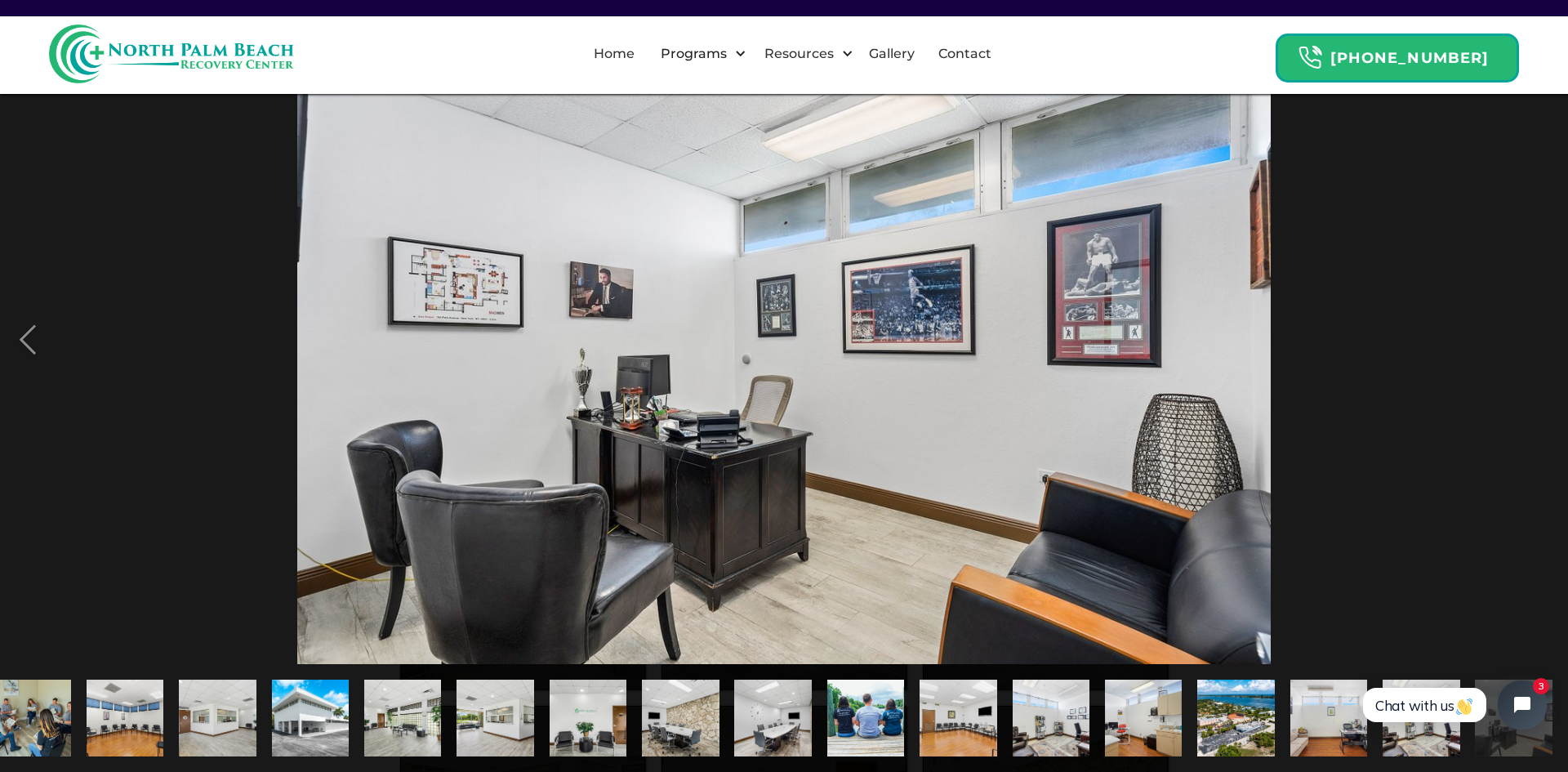
click at [1539, 338] on div "next image" at bounding box center [1540, 340] width 56 height 648
click at [642, 53] on link "Home" at bounding box center [613, 53] width 61 height 52
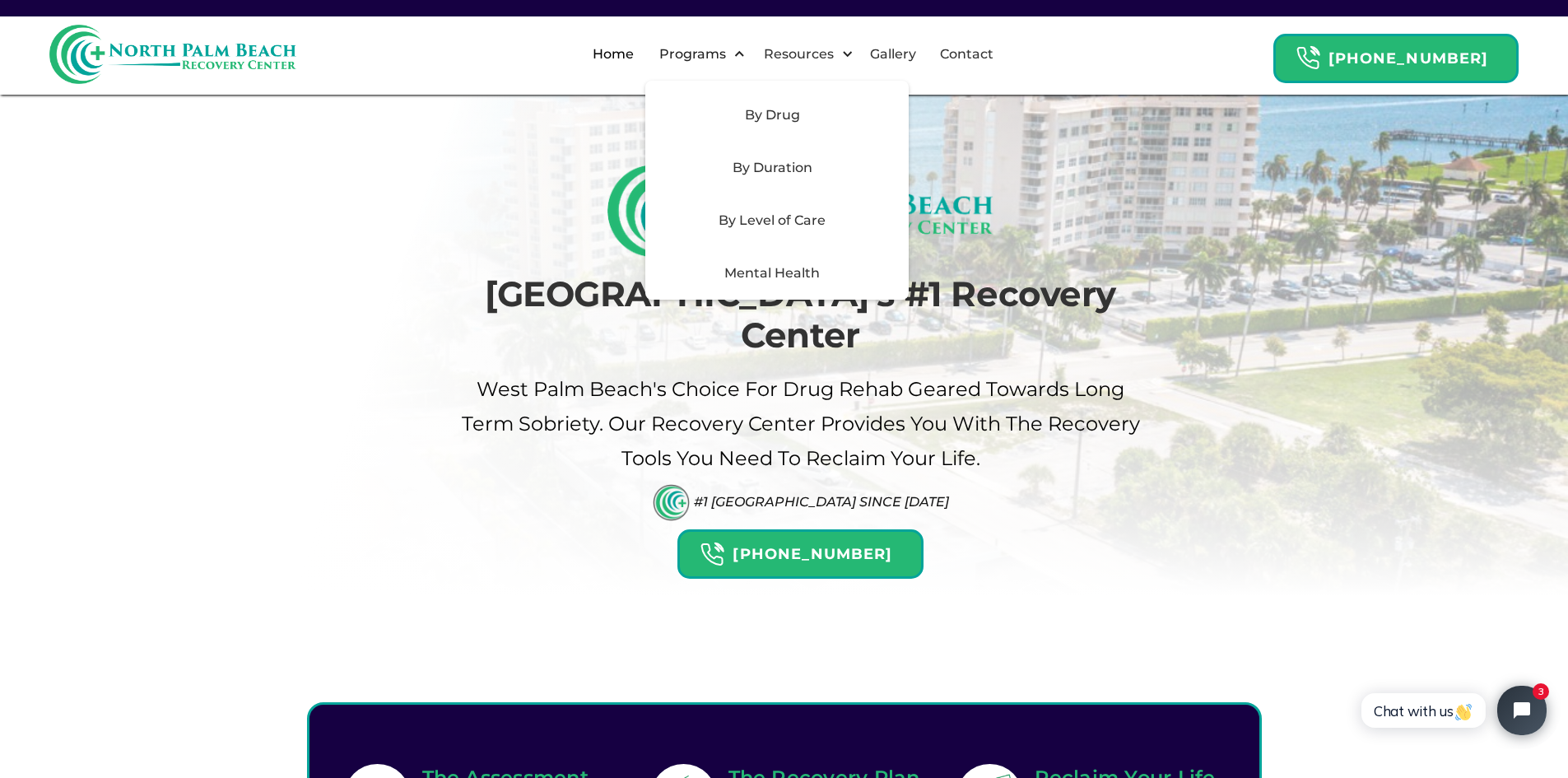
click at [791, 266] on div "Mental Health" at bounding box center [771, 274] width 233 height 20
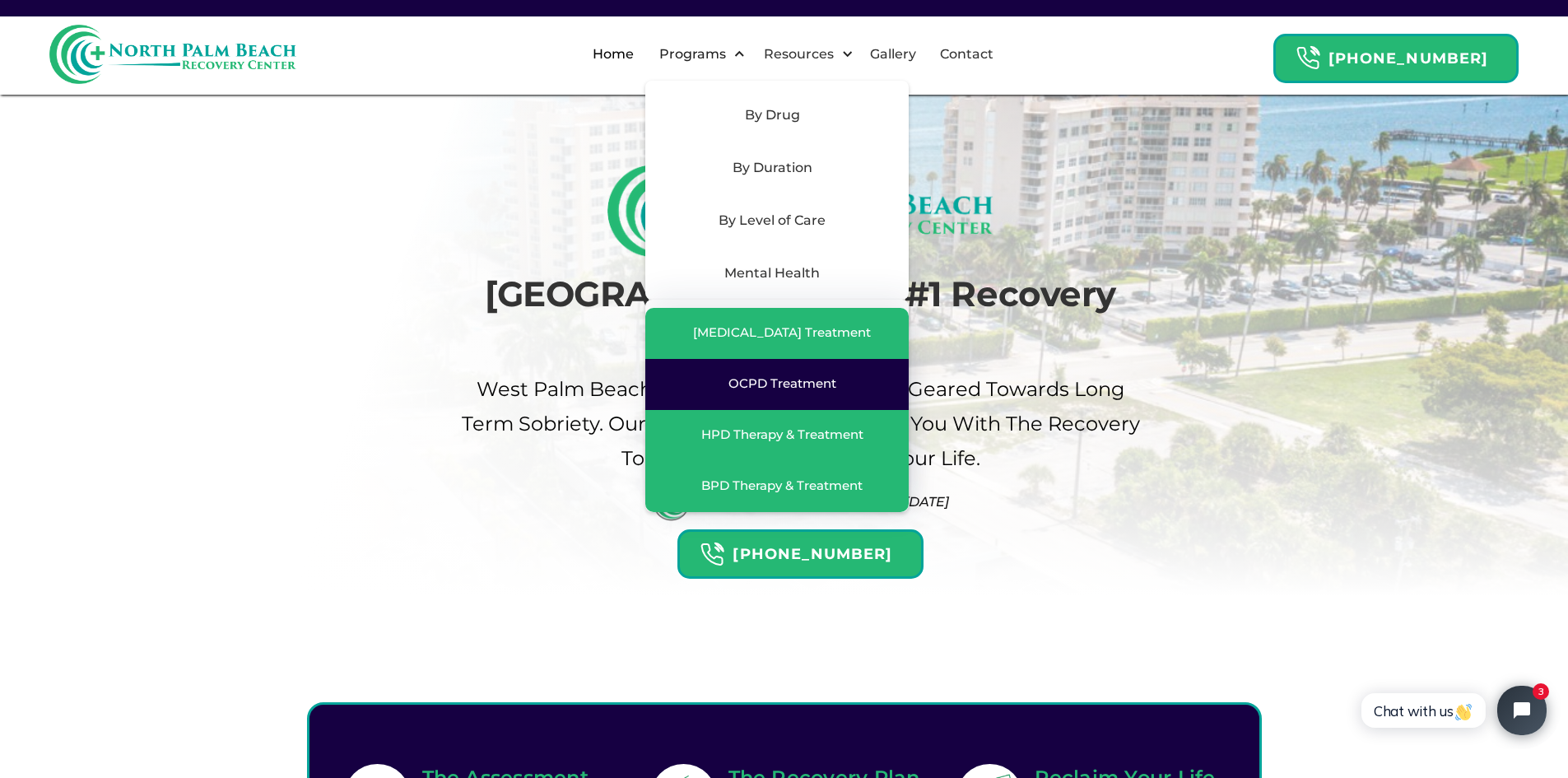
click at [802, 382] on div "OCPD Treatment" at bounding box center [782, 384] width 108 height 17
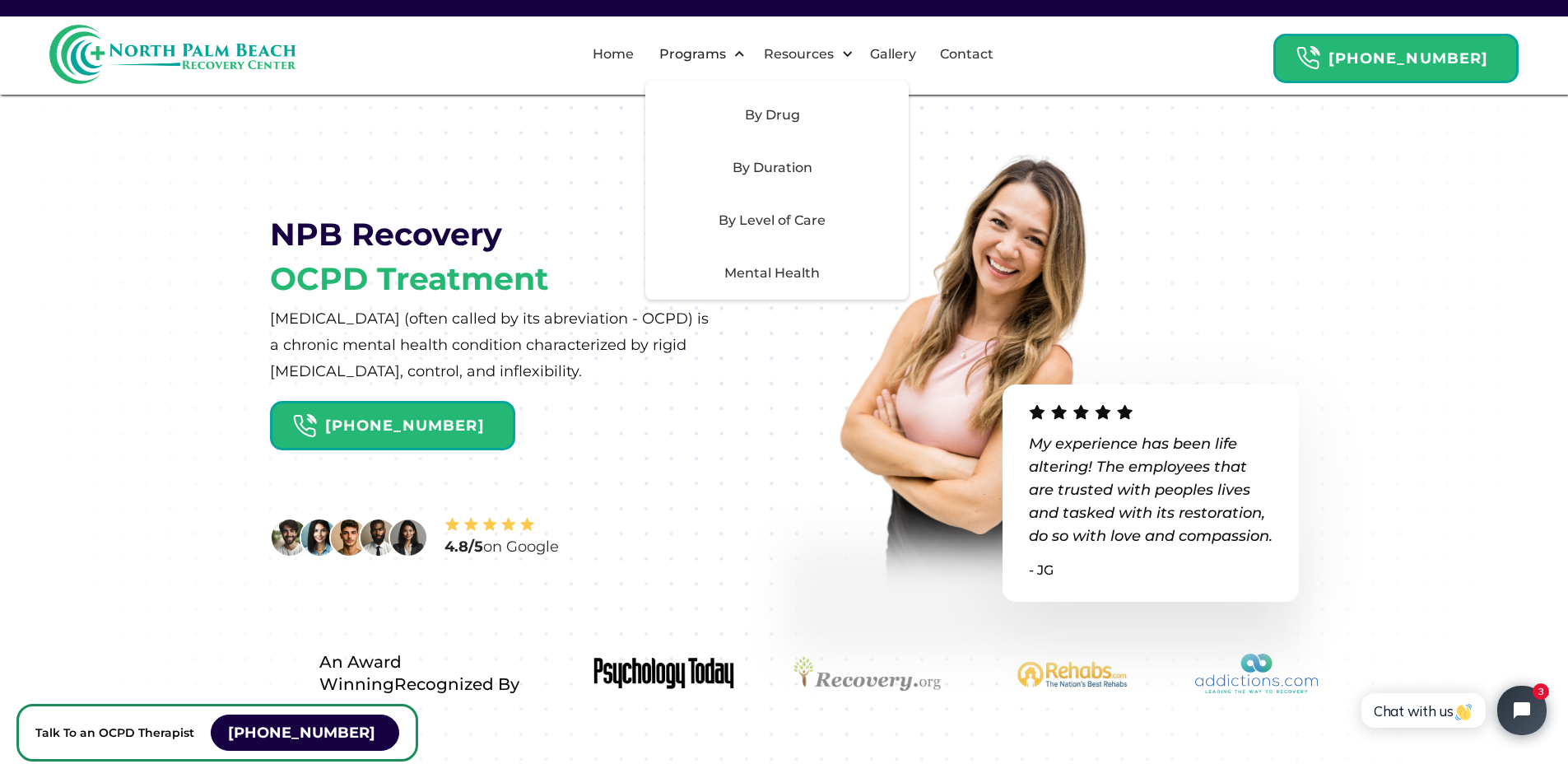
click at [778, 270] on div "Mental Health" at bounding box center [771, 274] width 233 height 20
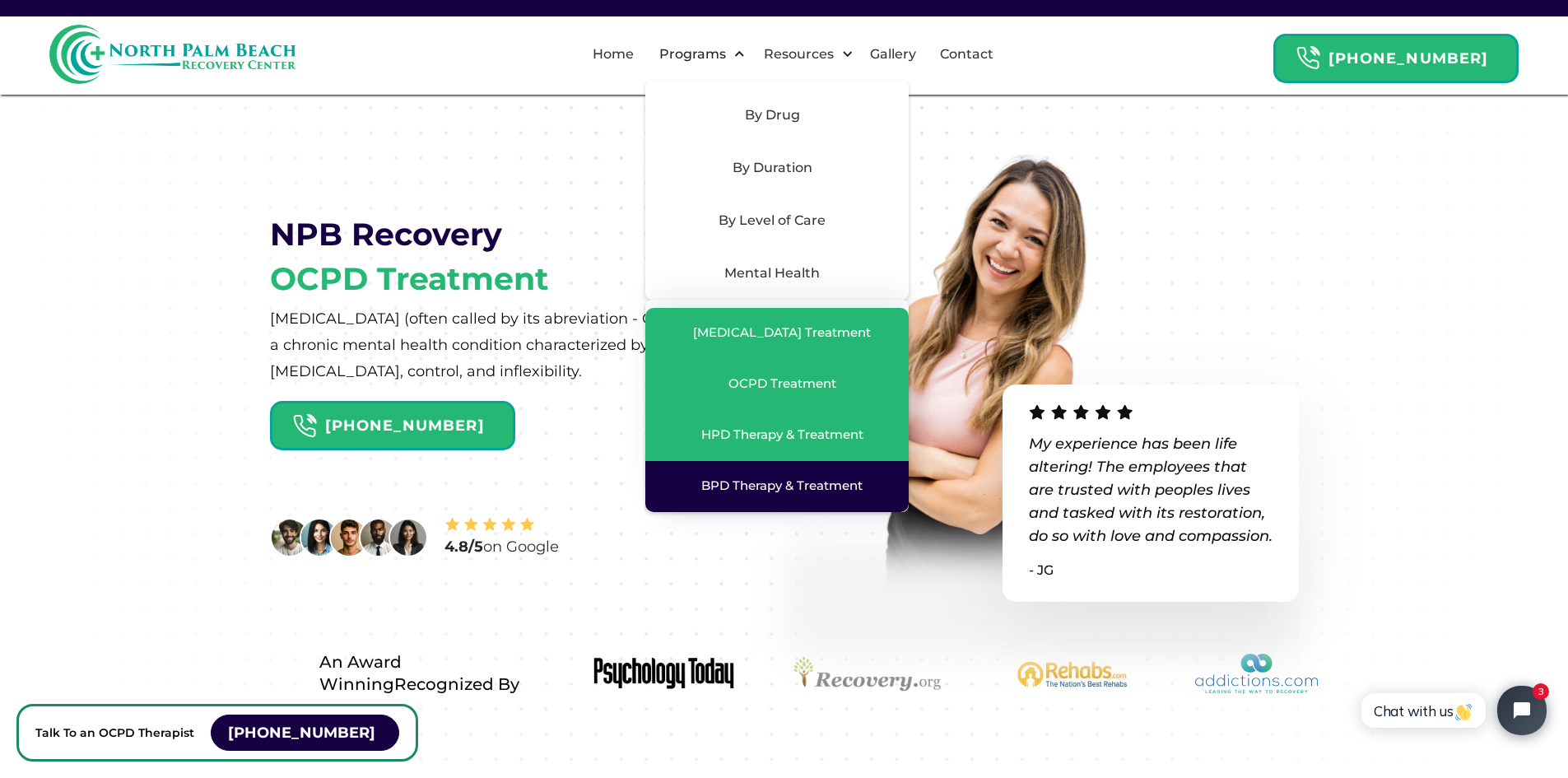
click at [775, 481] on div "BPD Therapy & Treatment" at bounding box center [781, 486] width 161 height 17
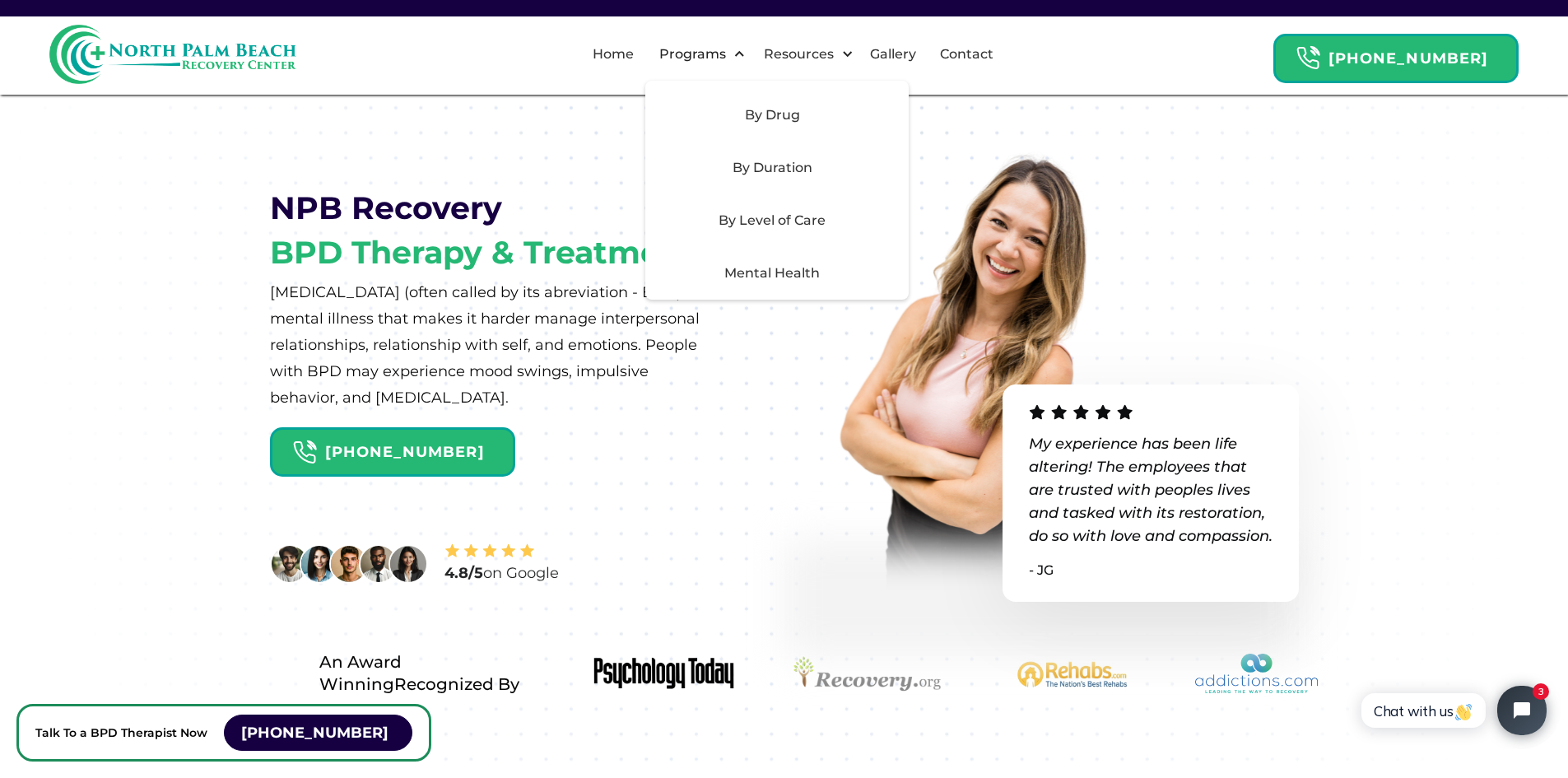
click at [797, 223] on div "By Level of Care" at bounding box center [771, 221] width 233 height 20
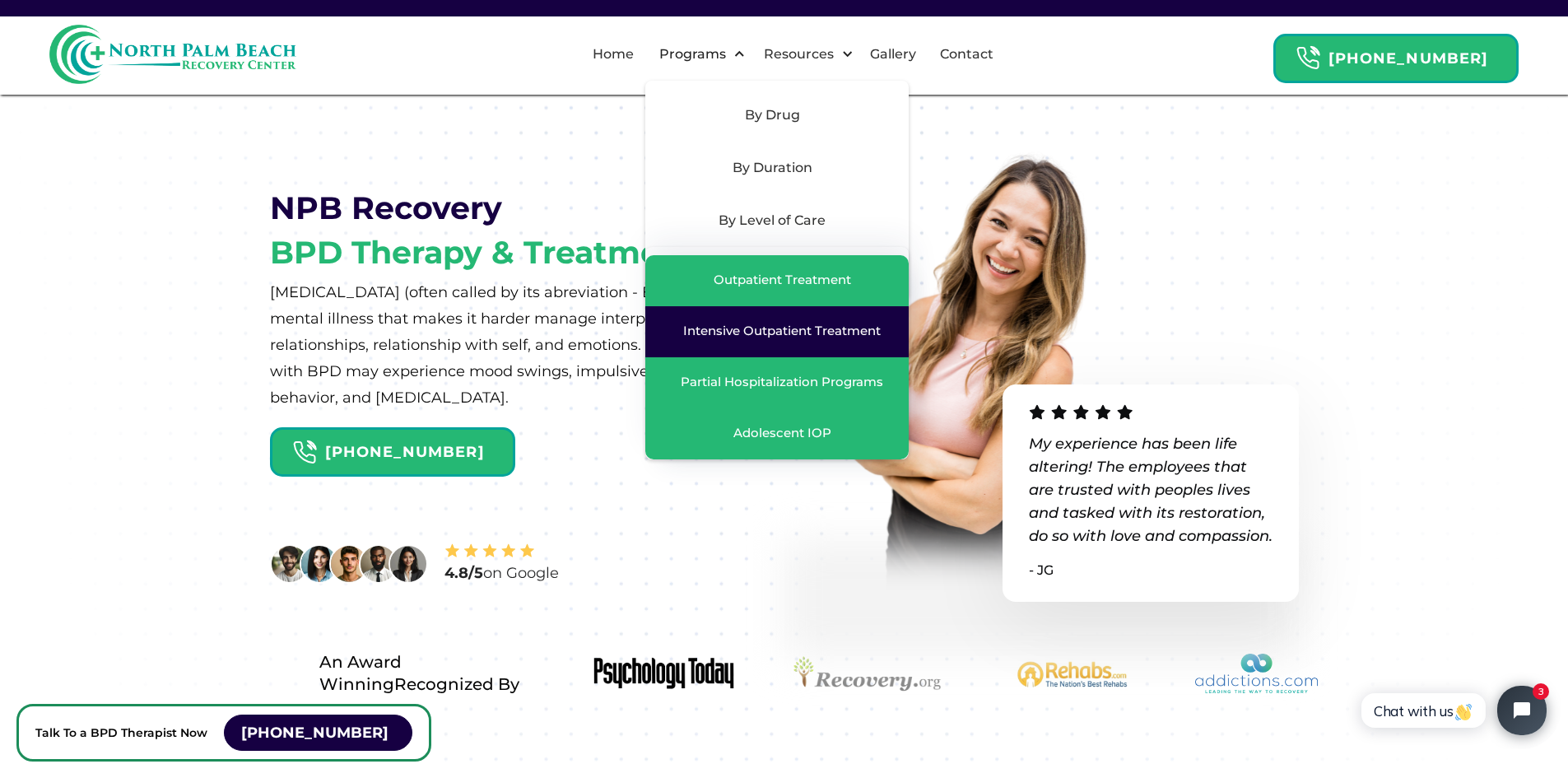
click at [791, 328] on div "Intensive Outpatient Treatment" at bounding box center [782, 331] width 197 height 17
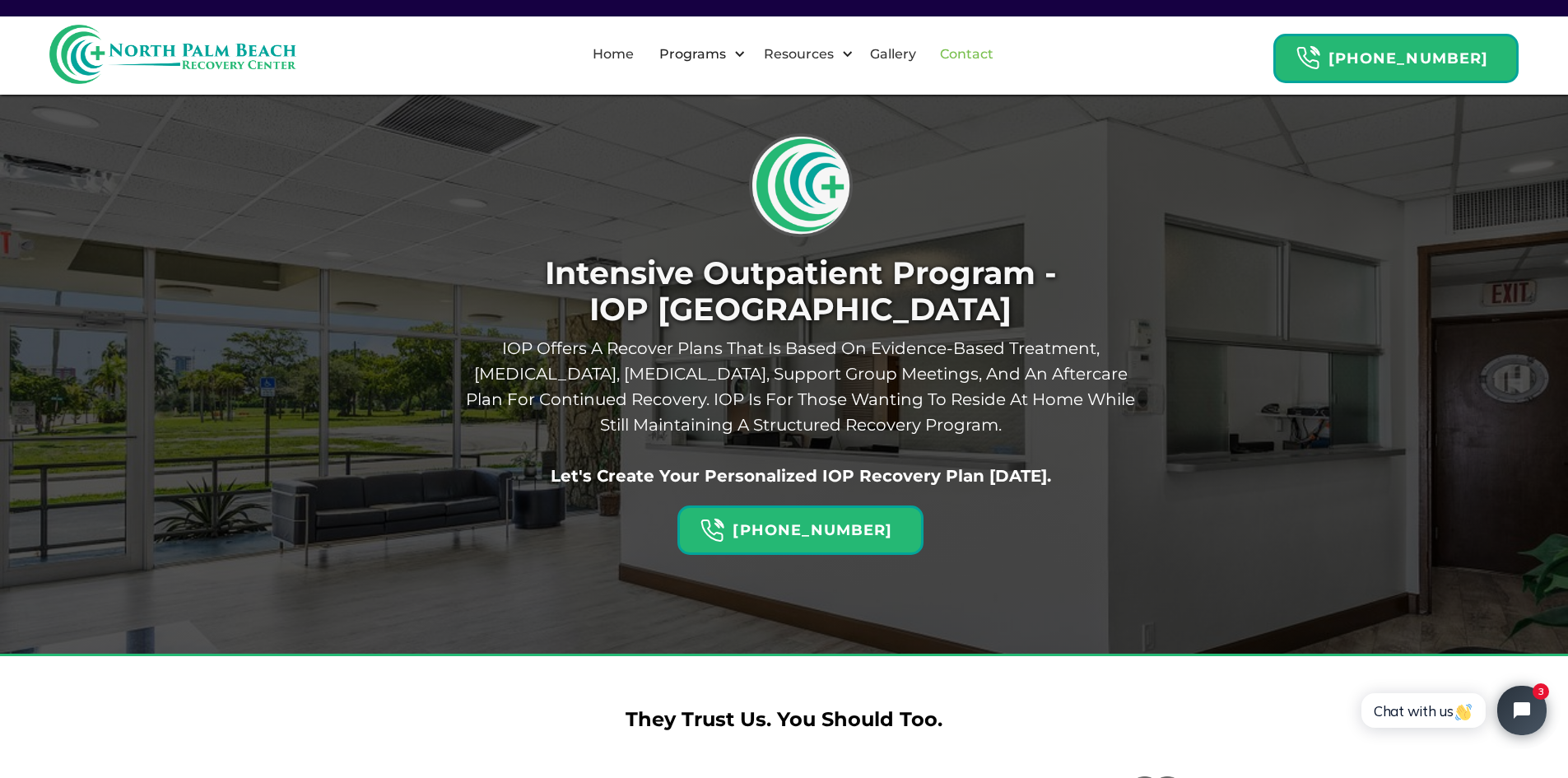
click at [992, 56] on link "Contact" at bounding box center [967, 54] width 74 height 53
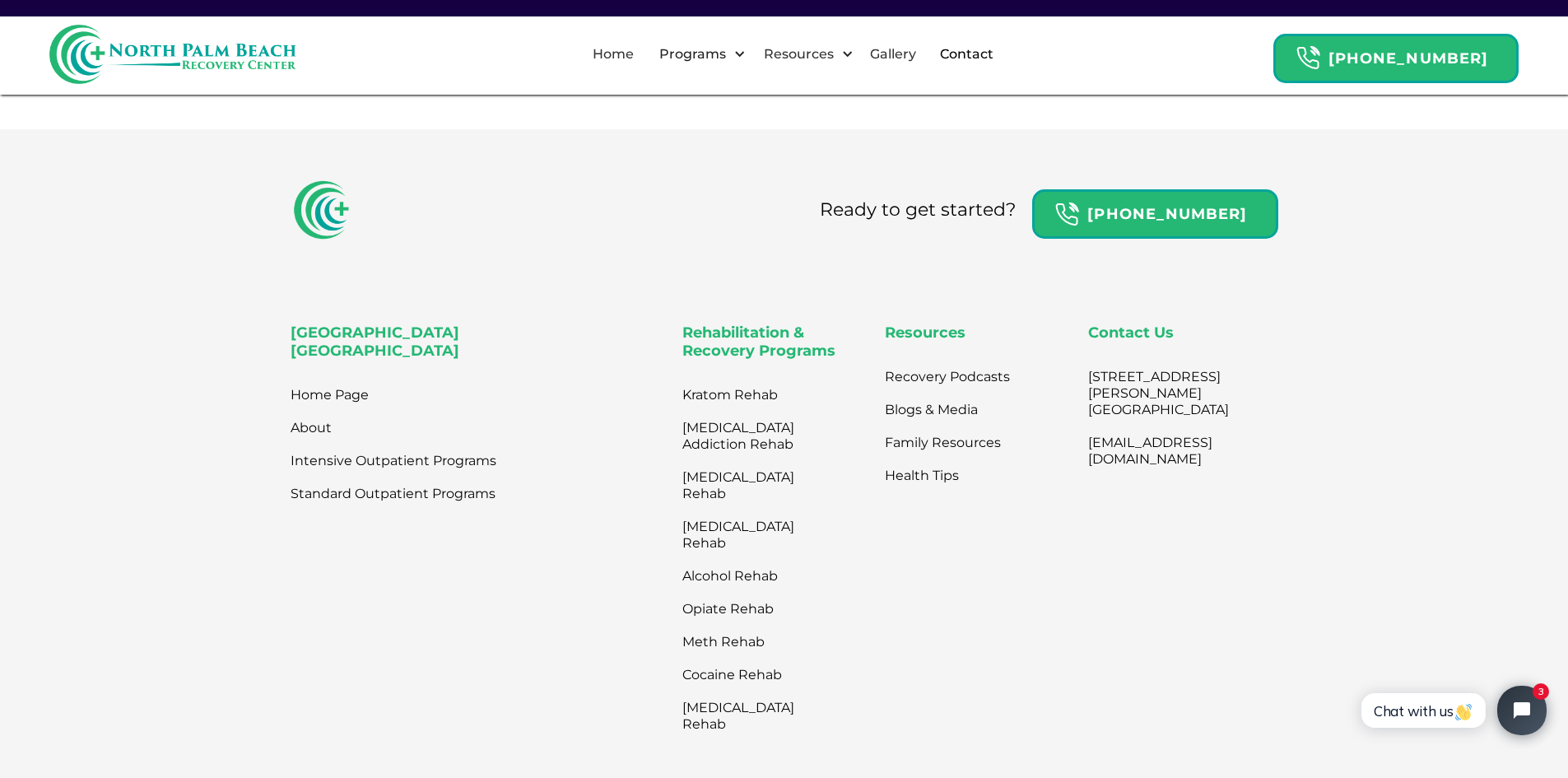
scroll to position [740, 0]
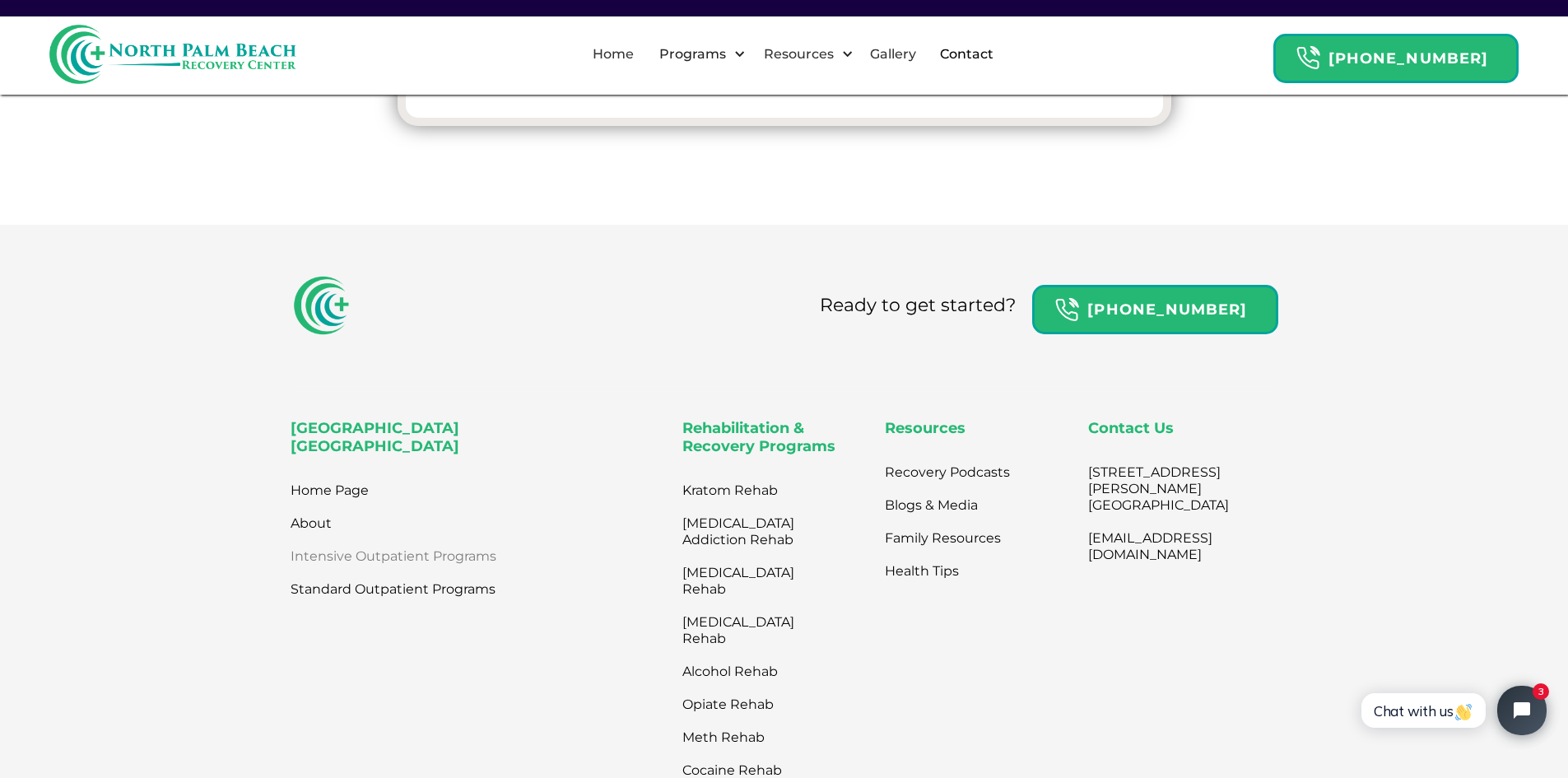
click at [372, 571] on link "Intensive Outpatient Programs" at bounding box center [393, 555] width 206 height 33
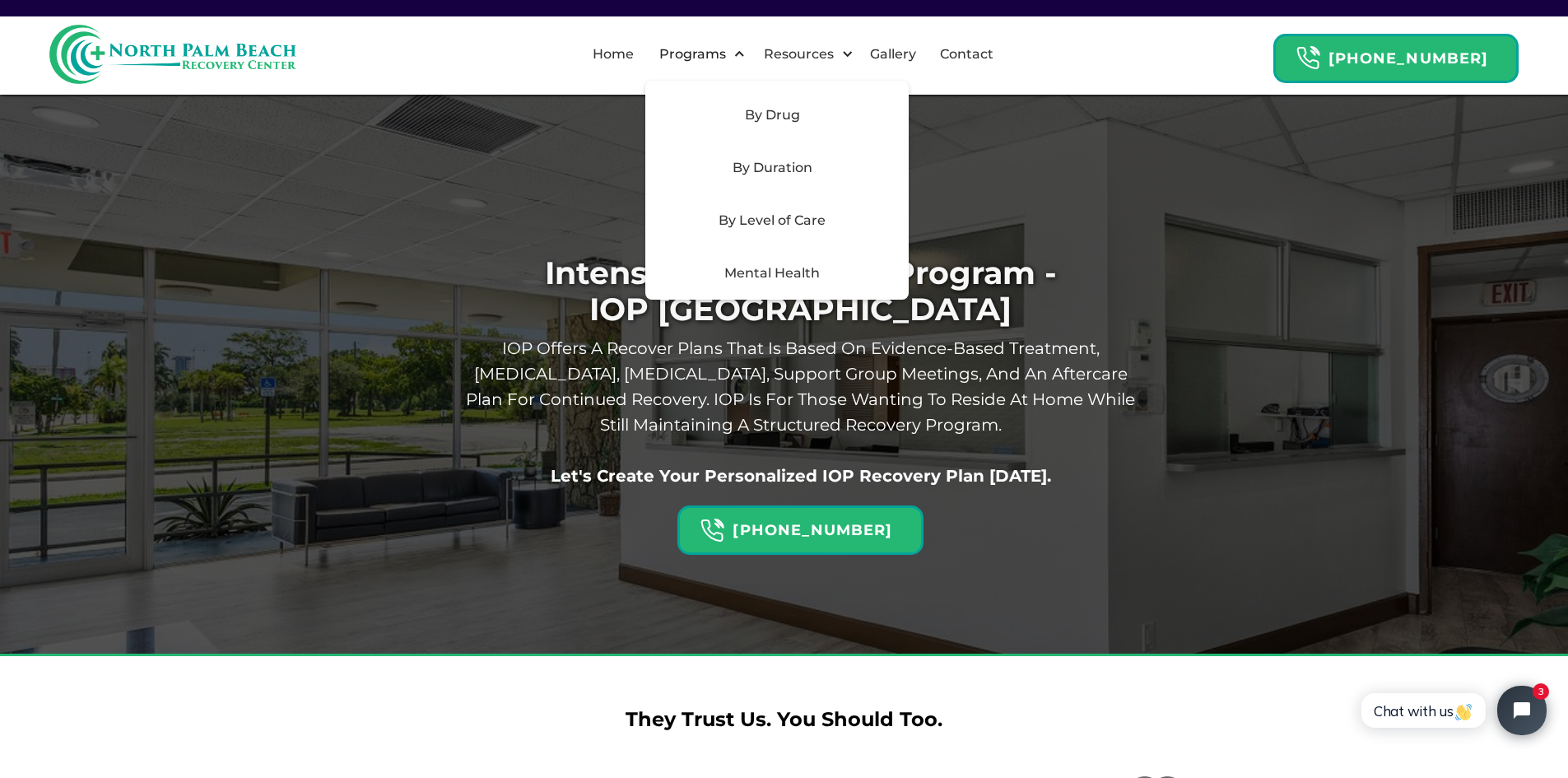
click at [795, 279] on div "Mental Health" at bounding box center [771, 274] width 233 height 20
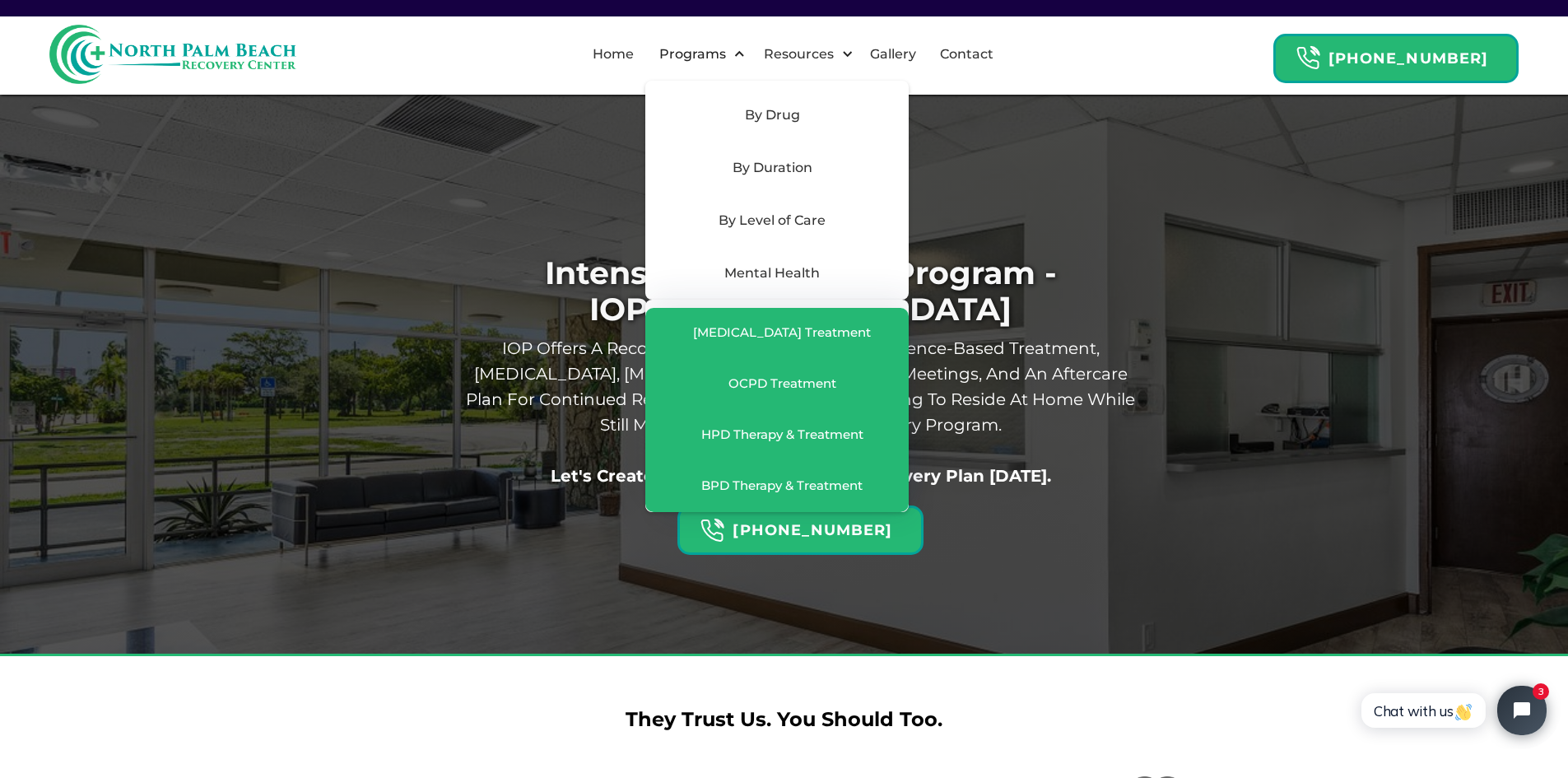
click at [811, 274] on div "Mental Health" at bounding box center [771, 274] width 233 height 20
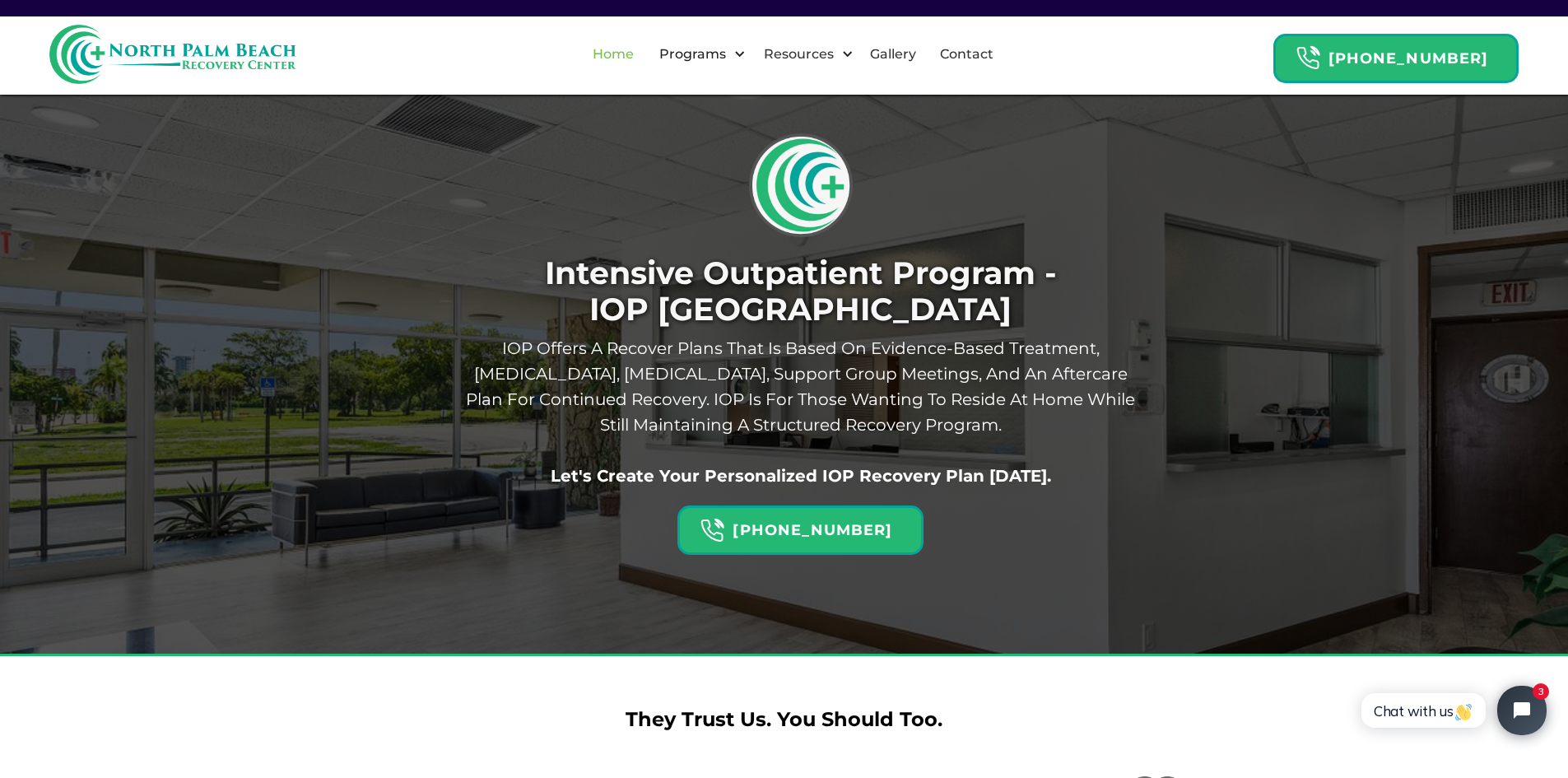
click at [635, 48] on link "Home" at bounding box center [613, 54] width 61 height 53
